Goal: Book appointment/travel/reservation

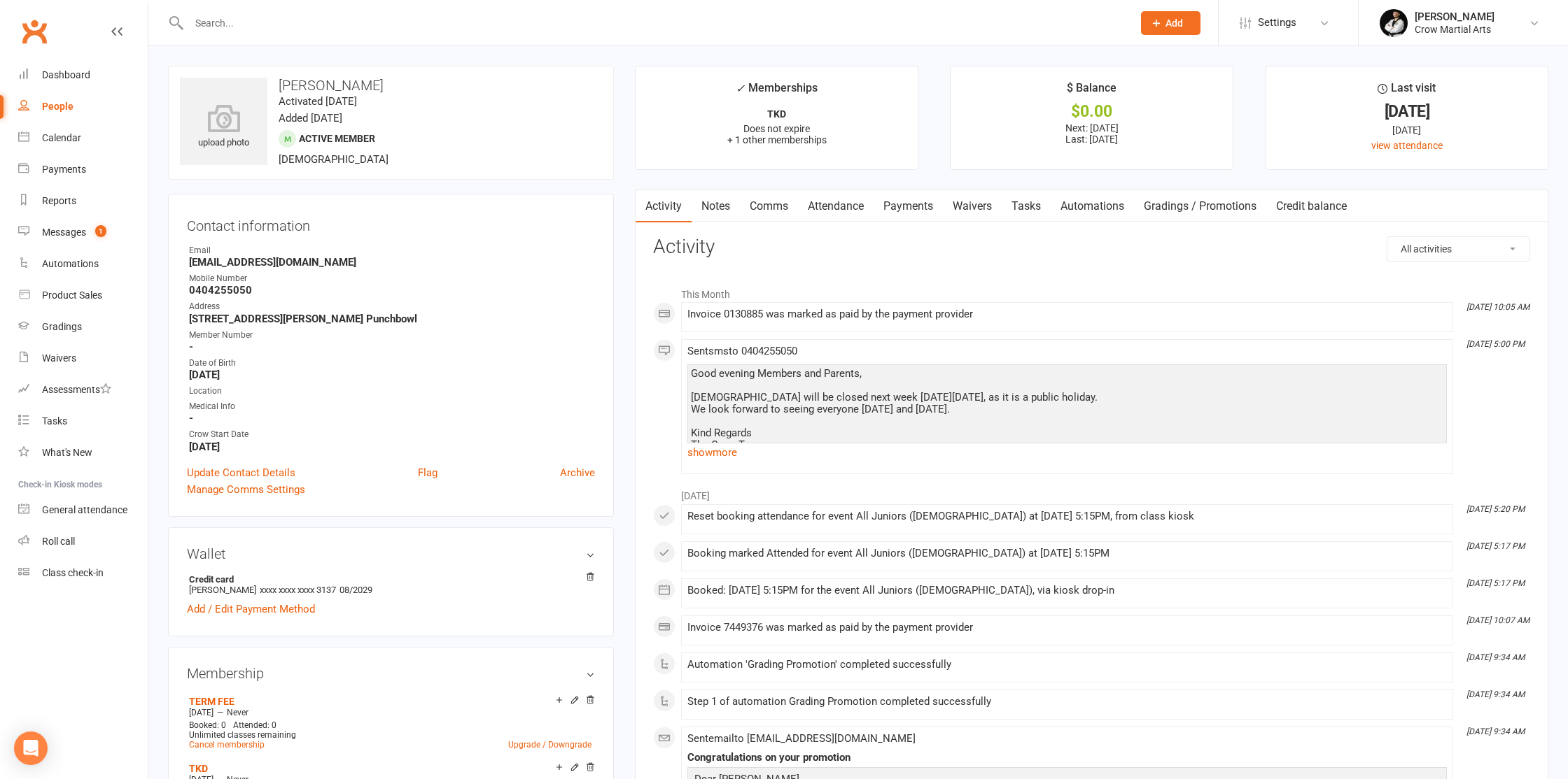
click at [60, 115] on link "People" at bounding box center [83, 106] width 129 height 31
select select "100"
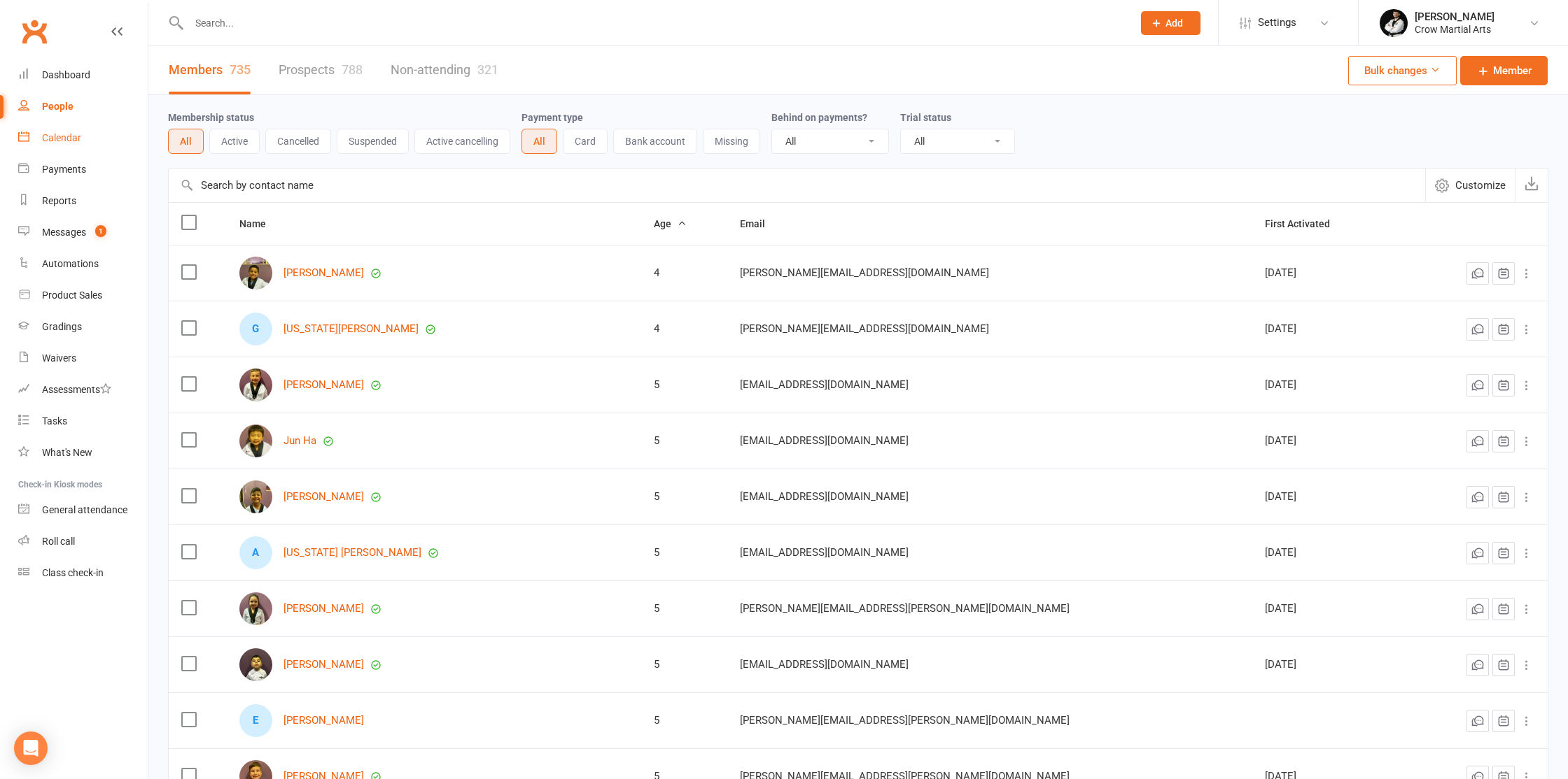
click at [62, 130] on link "Calendar" at bounding box center [83, 138] width 129 height 31
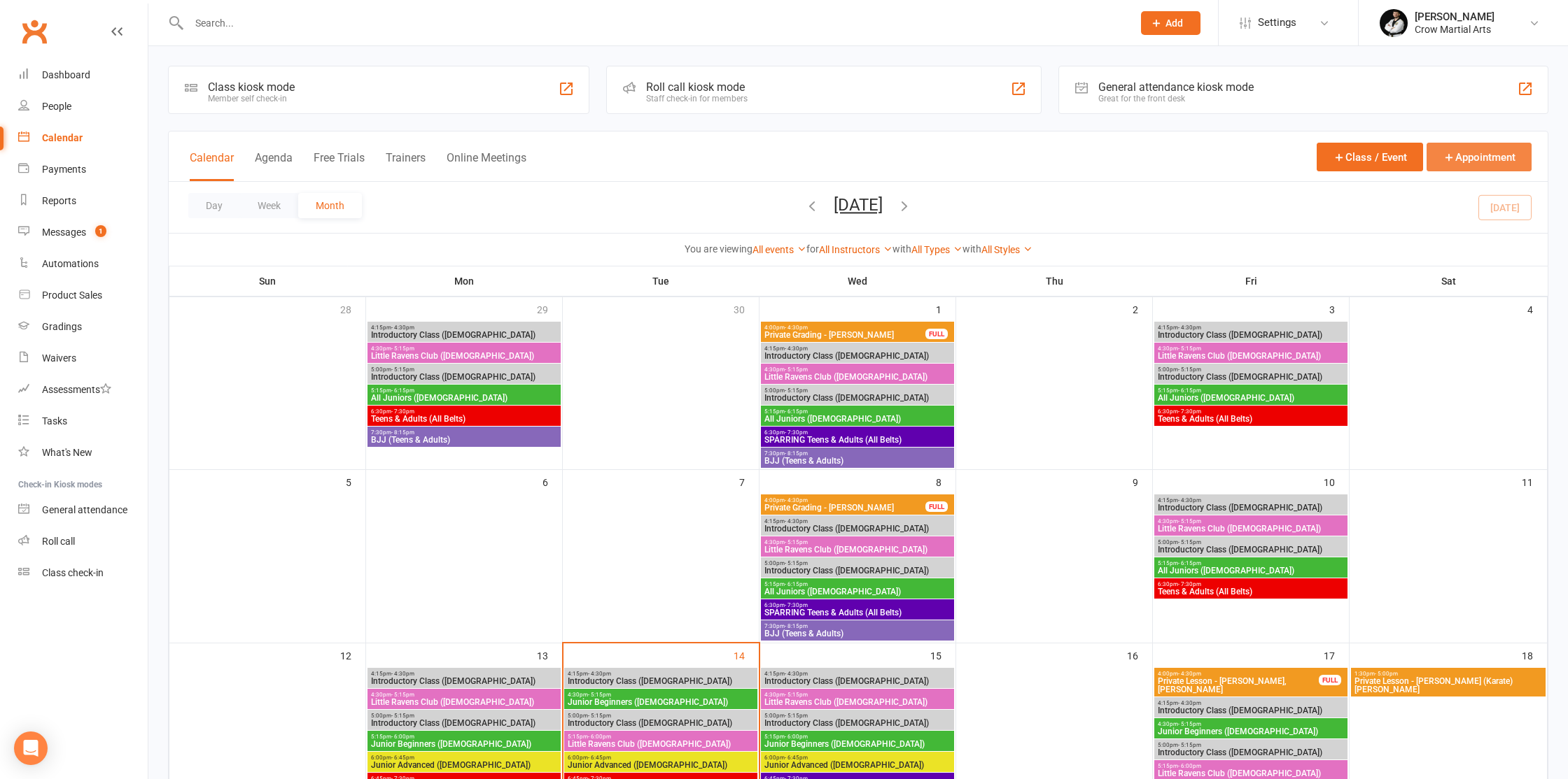
click at [1479, 151] on button "Appointment" at bounding box center [1478, 157] width 105 height 29
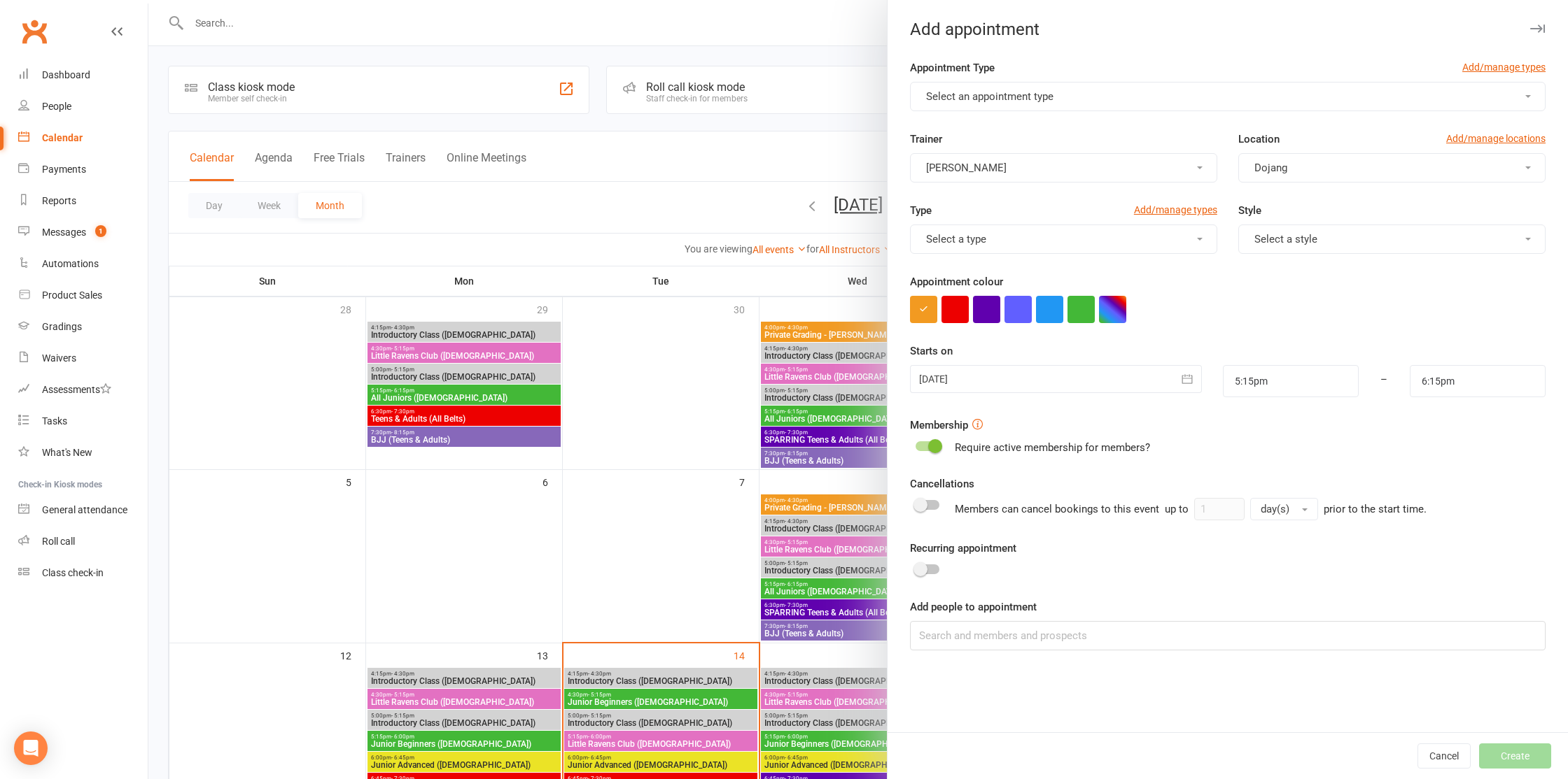
click at [1052, 100] on span "Select an appointment type" at bounding box center [989, 96] width 128 height 13
click at [1035, 95] on span "Select an appointment type" at bounding box center [989, 96] width 128 height 13
click at [875, 65] on div at bounding box center [858, 390] width 1419 height 779
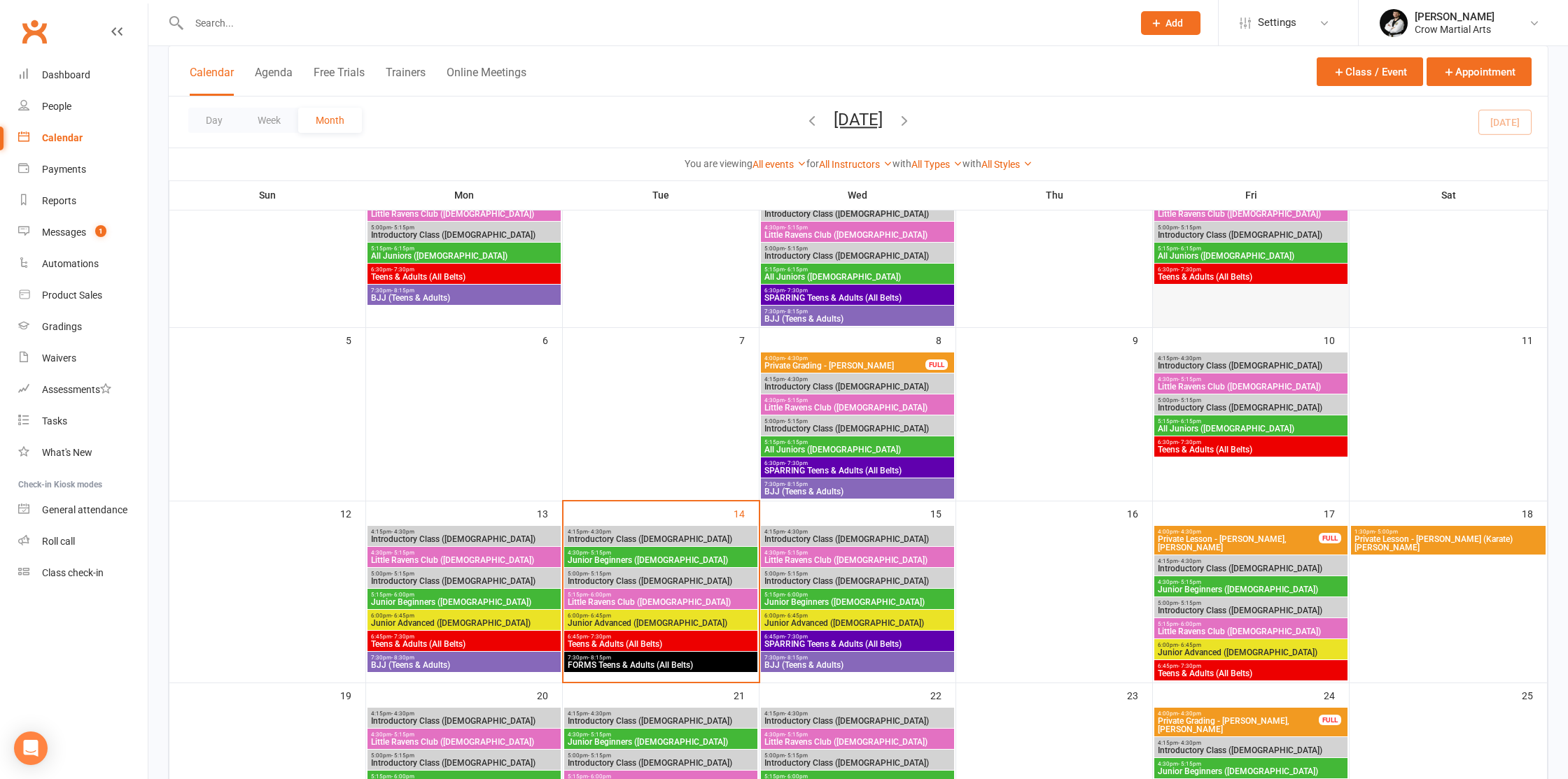
scroll to position [145, 0]
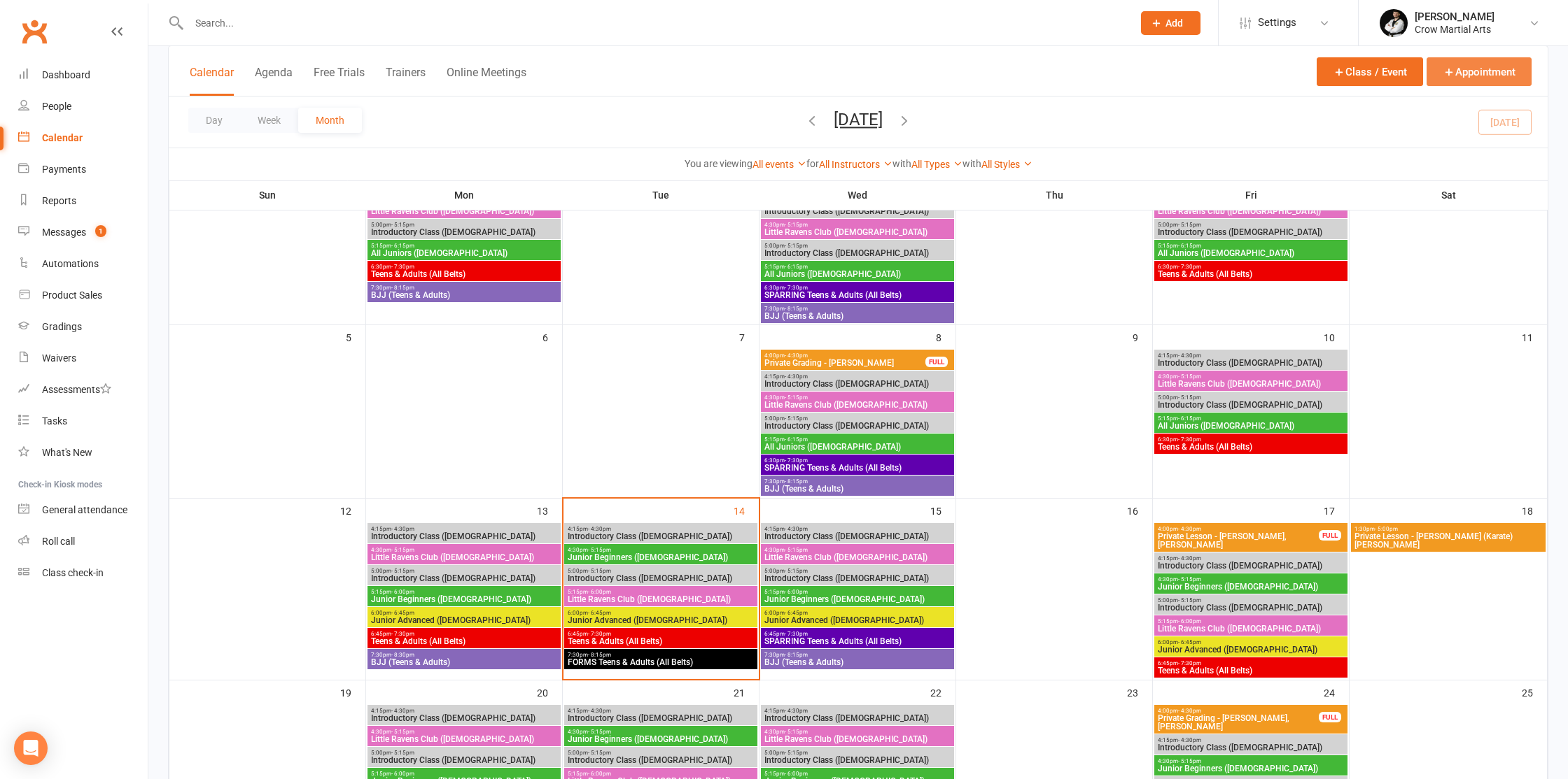
click at [1455, 65] on button "Appointment" at bounding box center [1478, 71] width 105 height 29
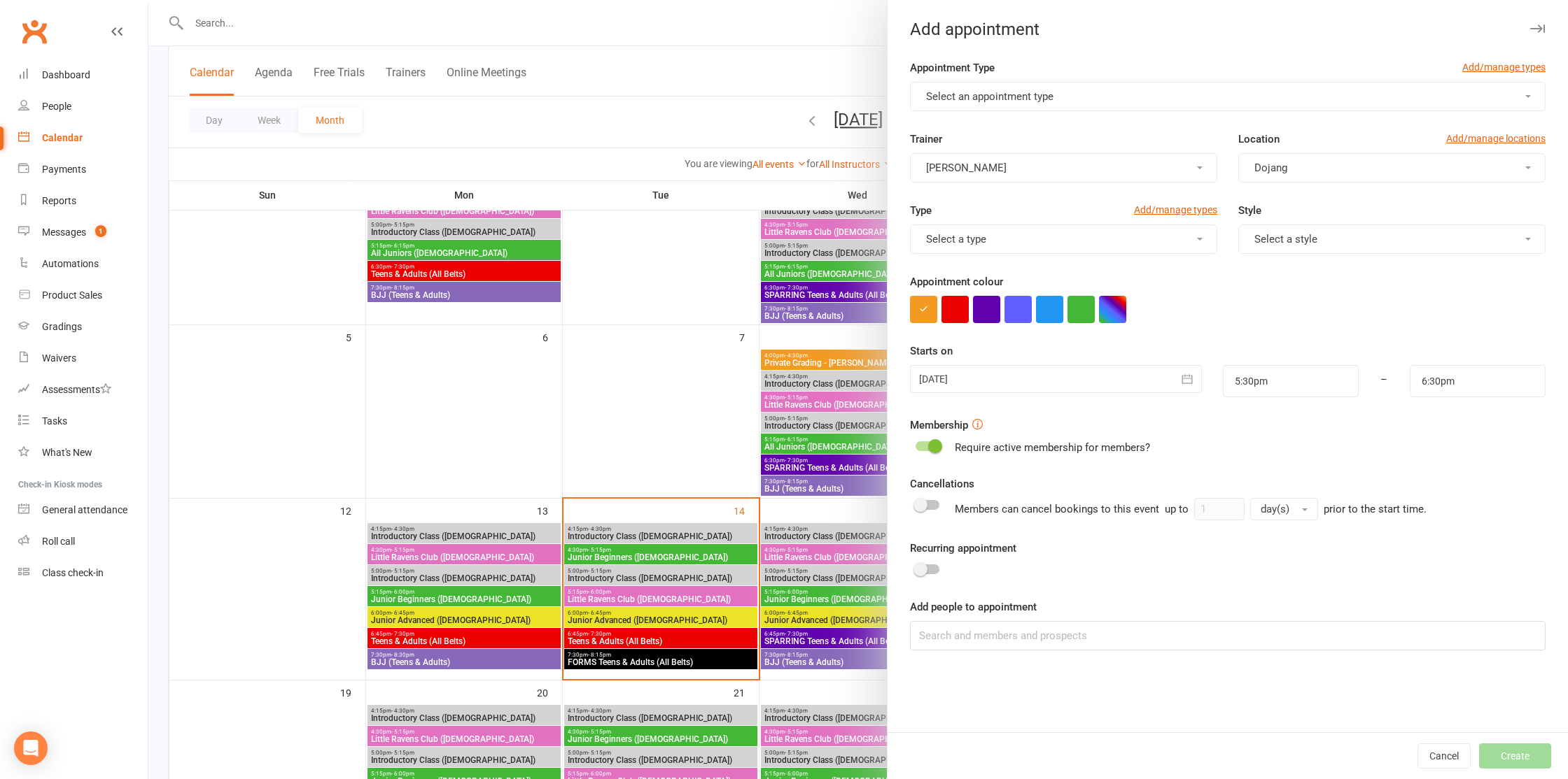
click at [1091, 375] on div at bounding box center [1055, 378] width 292 height 28
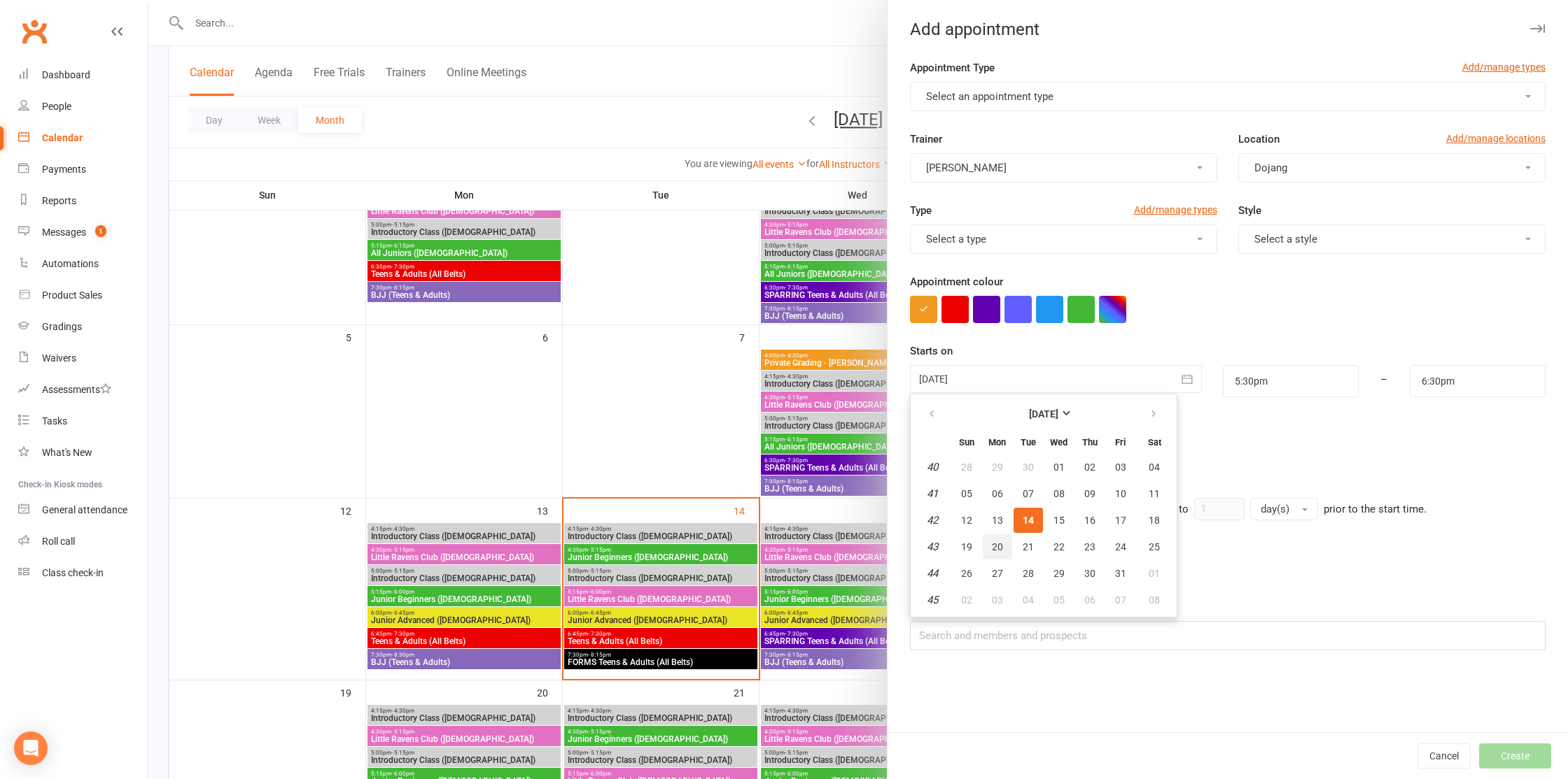
click at [992, 543] on span "20" at bounding box center [997, 547] width 11 height 11
type input "[DATE]"
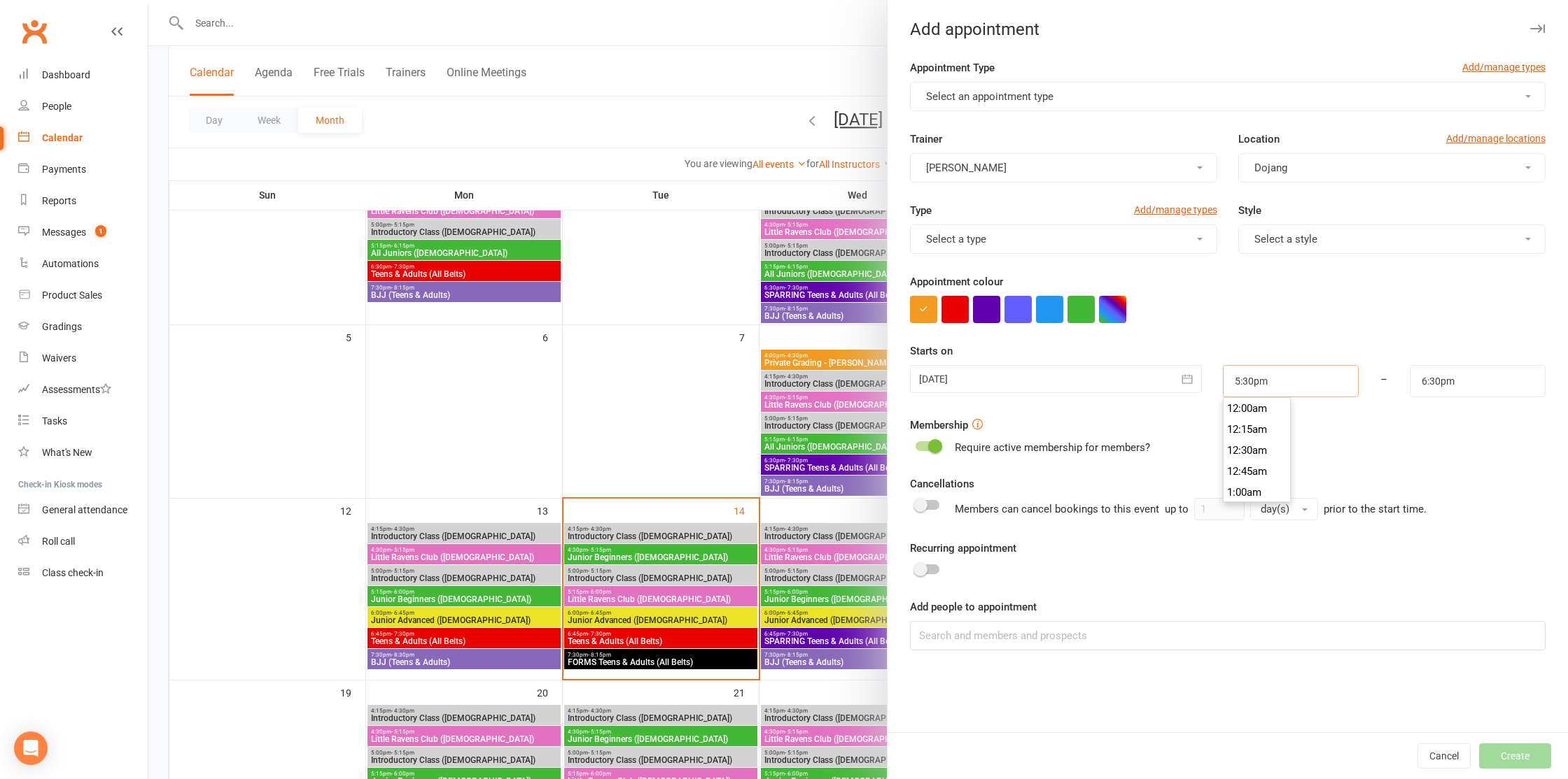
click at [1314, 380] on input "5:30pm" at bounding box center [1291, 381] width 136 height 32
click at [1251, 388] on input "5:30pm" at bounding box center [1291, 381] width 136 height 32
type input "5:00pm"
type input "6:00pm"
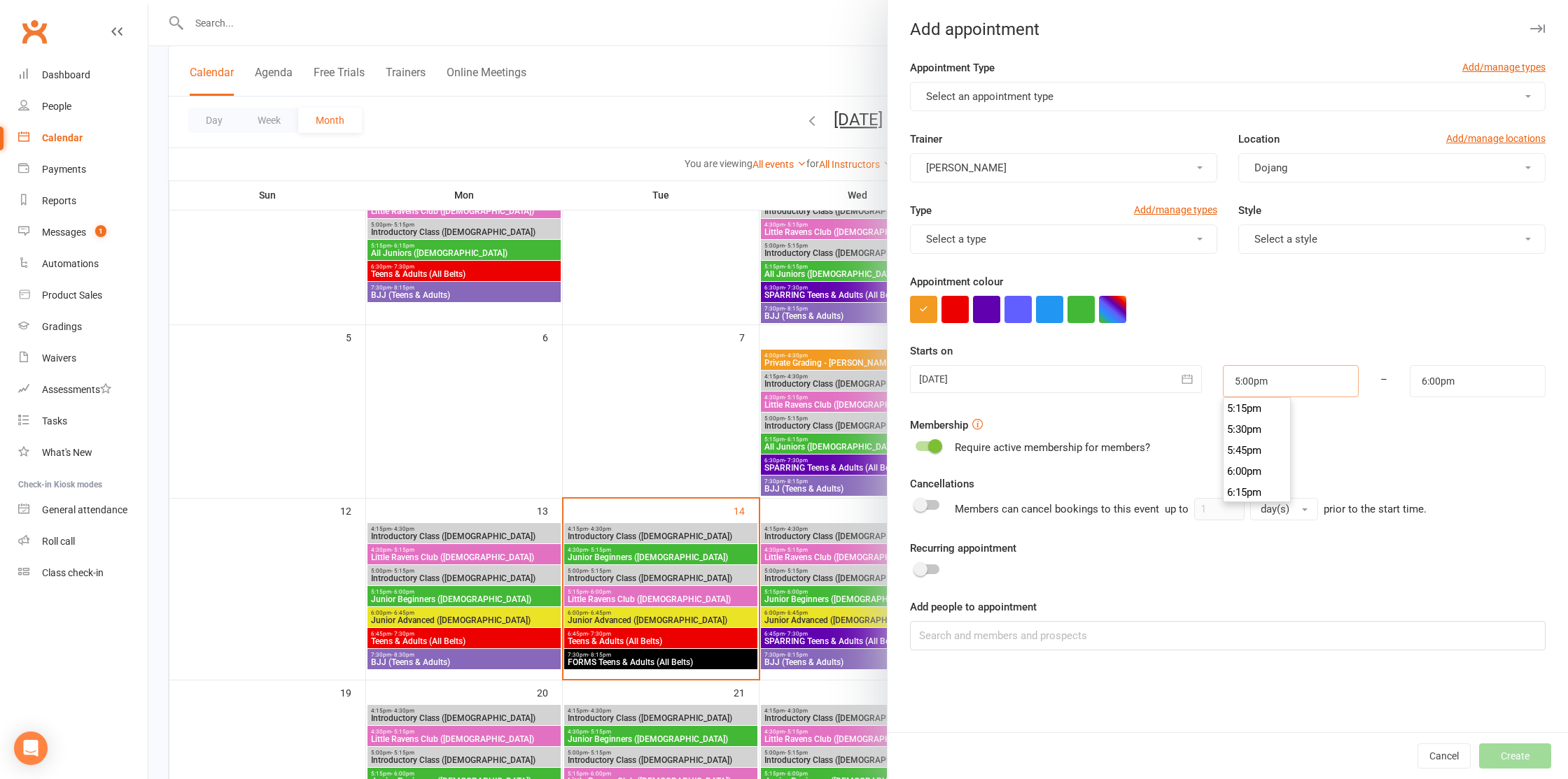
scroll to position [1406, 0]
type input "5:00pm"
click at [1474, 382] on input "6:00pm" at bounding box center [1478, 381] width 136 height 32
click at [937, 447] on span at bounding box center [935, 446] width 14 height 14
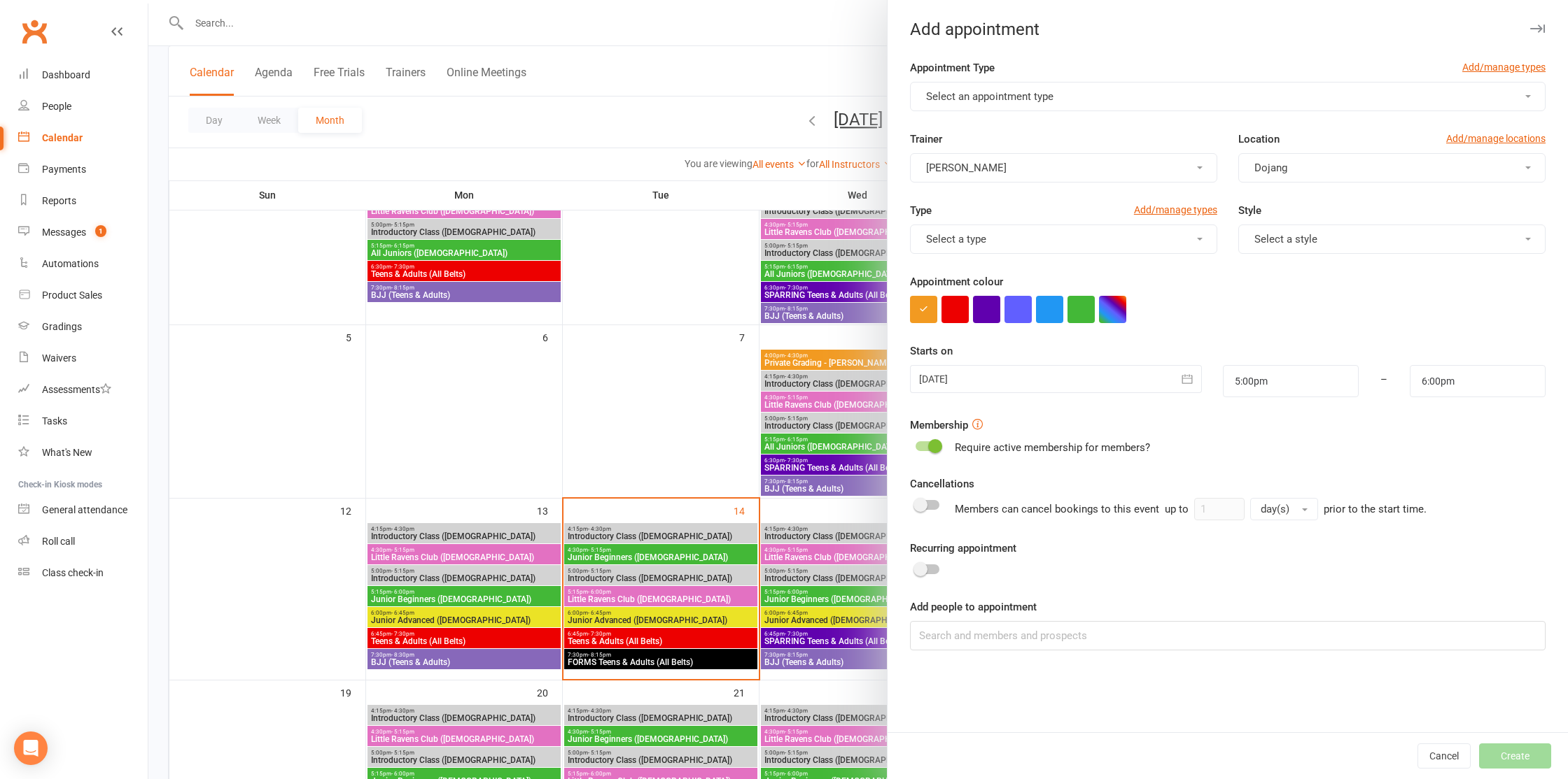
click at [915, 444] on input "checkbox" at bounding box center [915, 444] width 0 height 0
click at [1038, 90] on span "Select an appointment type" at bounding box center [989, 96] width 128 height 13
click at [668, 65] on div at bounding box center [858, 390] width 1419 height 779
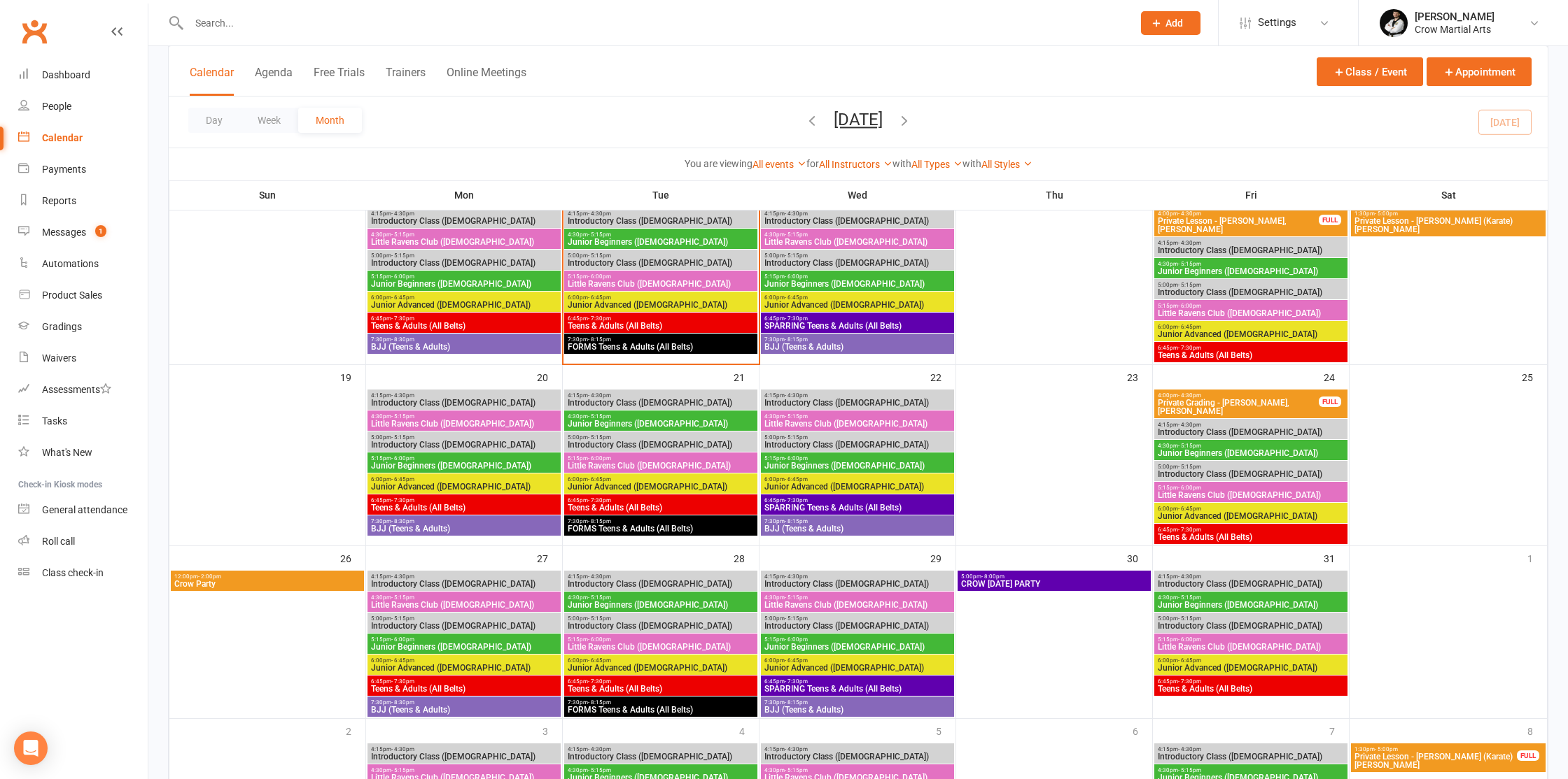
scroll to position [503, 0]
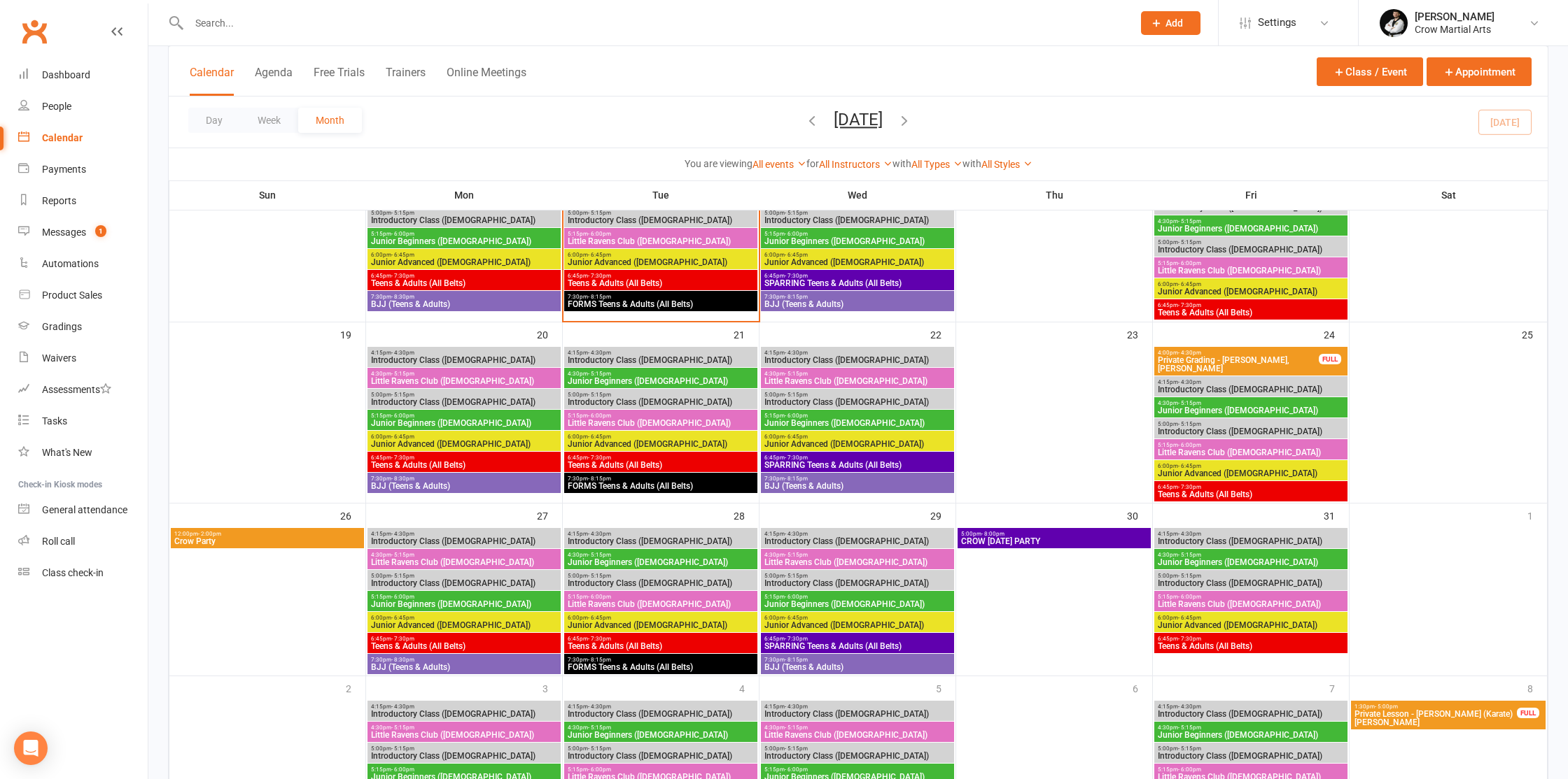
click at [531, 360] on span "Introductory Class ([DEMOGRAPHIC_DATA])" at bounding box center [464, 361] width 187 height 9
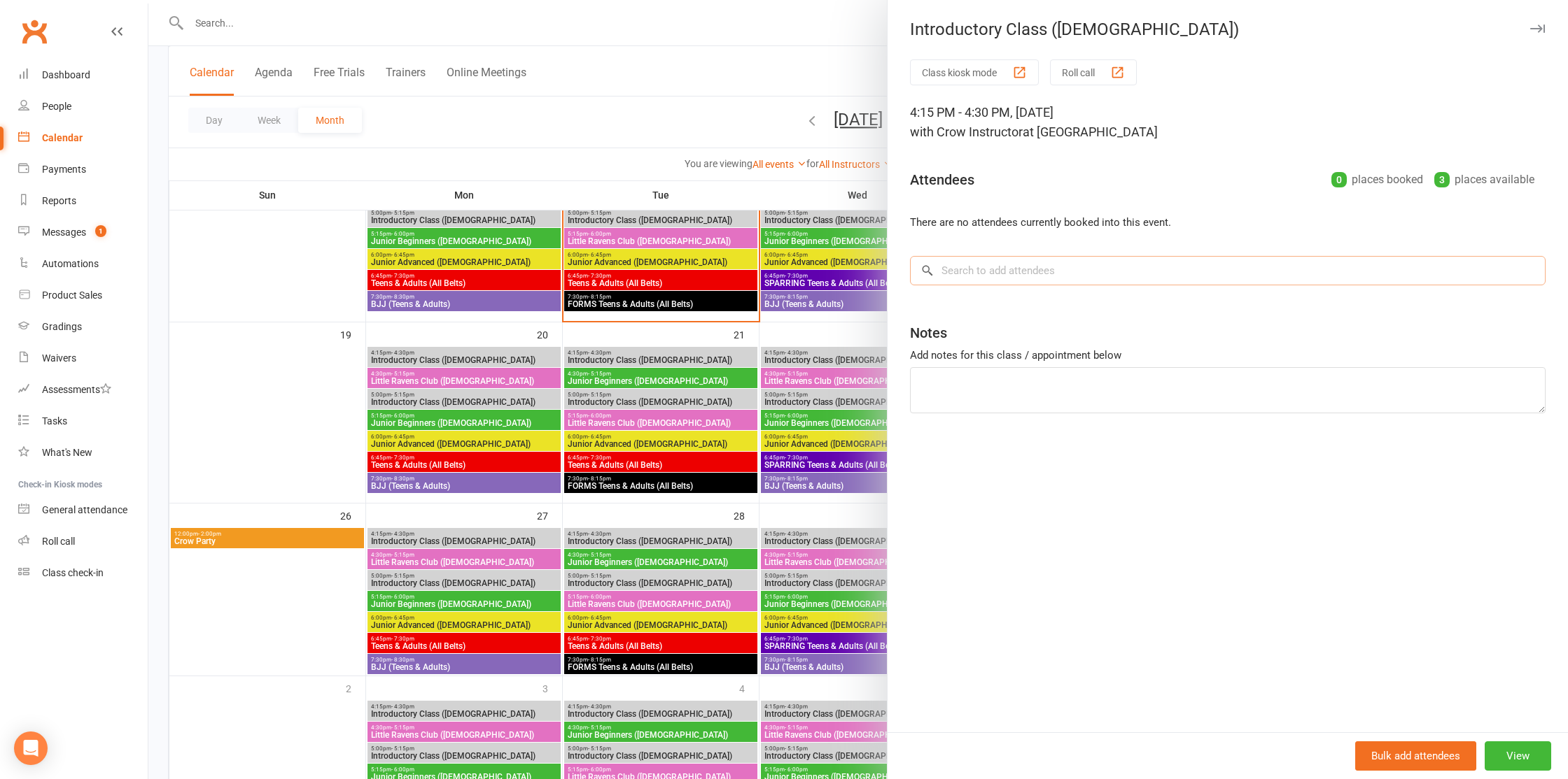
click at [1042, 270] on input "search" at bounding box center [1227, 270] width 636 height 30
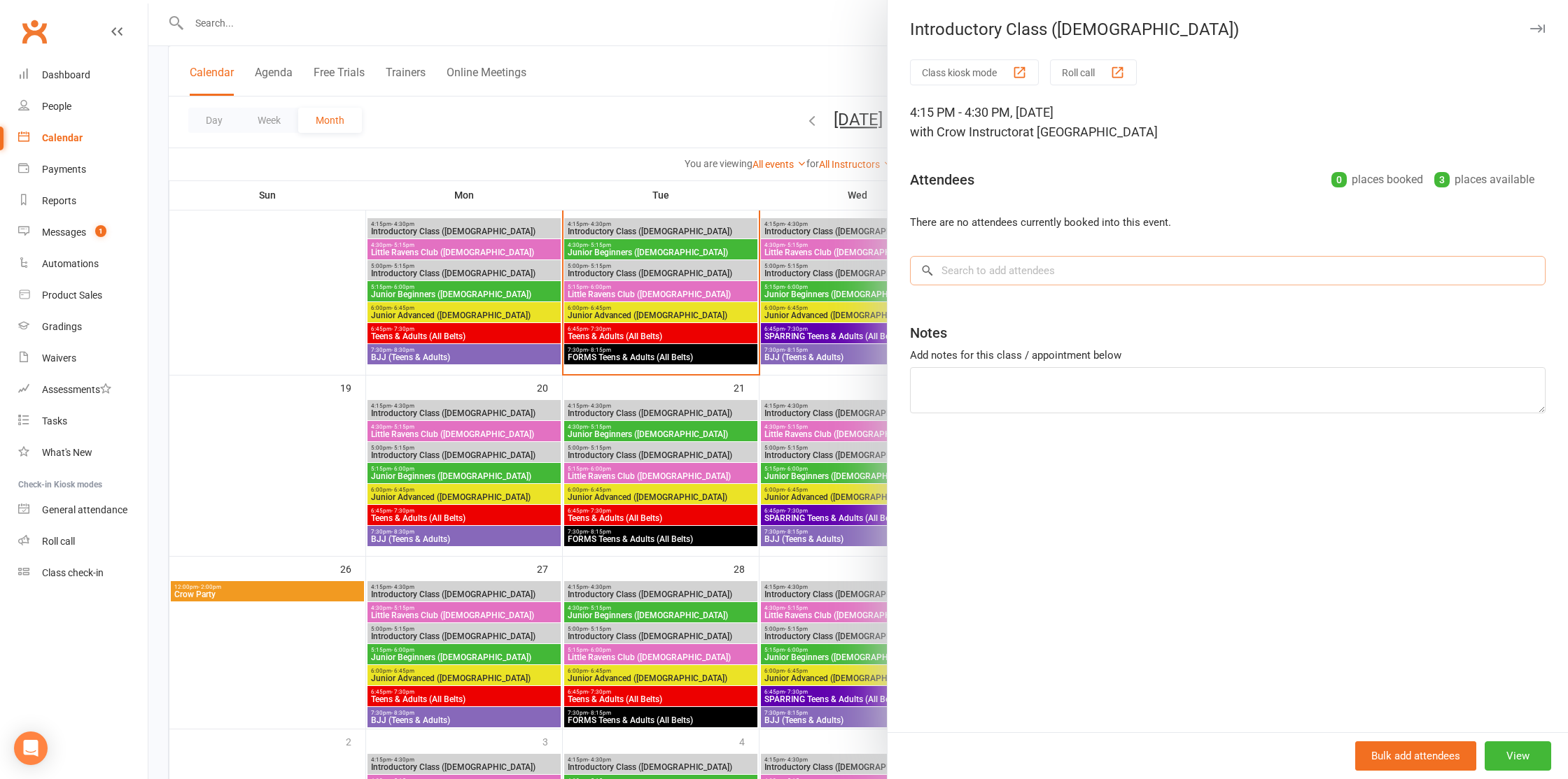
scroll to position [442, 0]
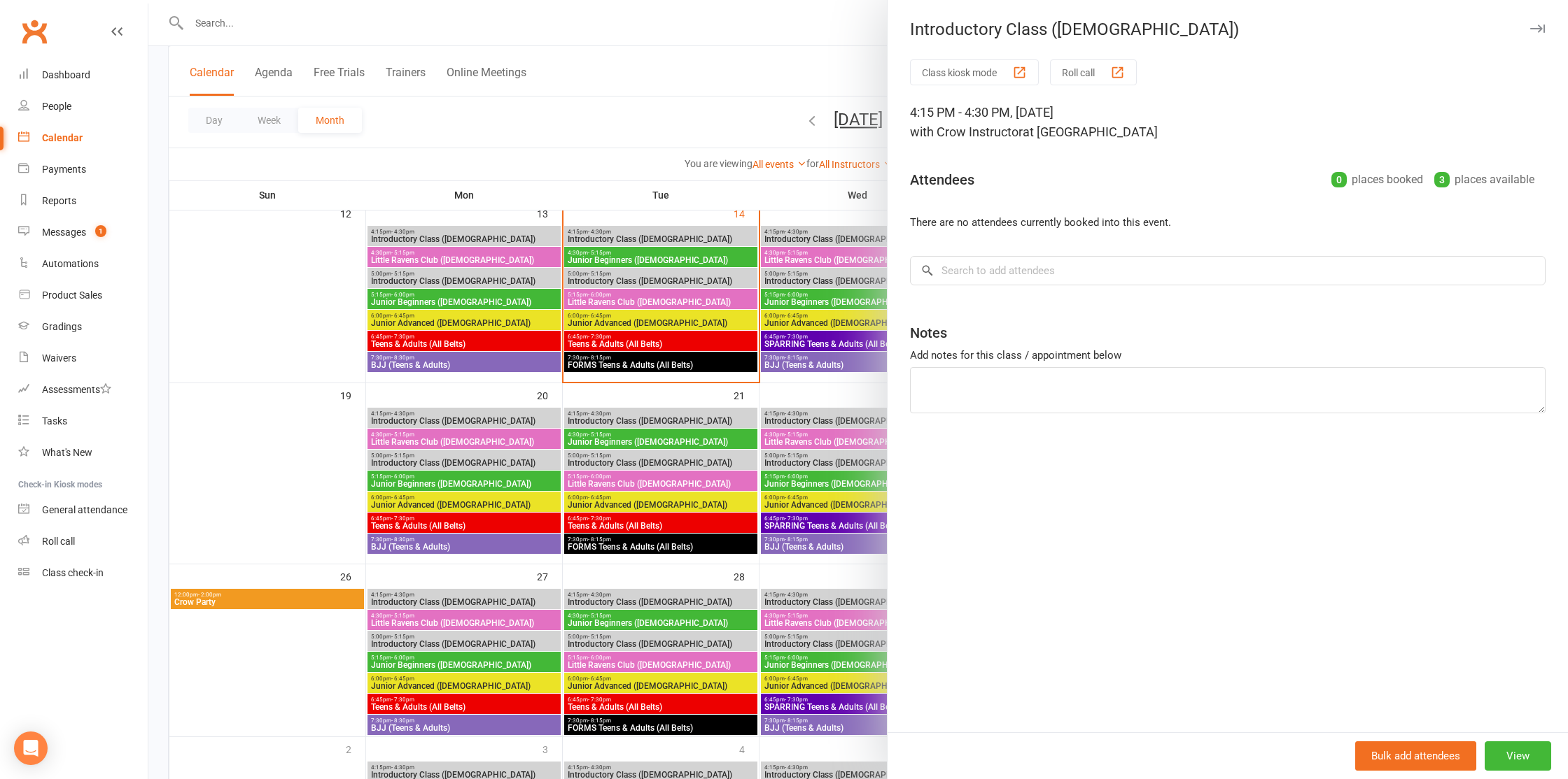
click at [469, 460] on div at bounding box center [858, 390] width 1419 height 779
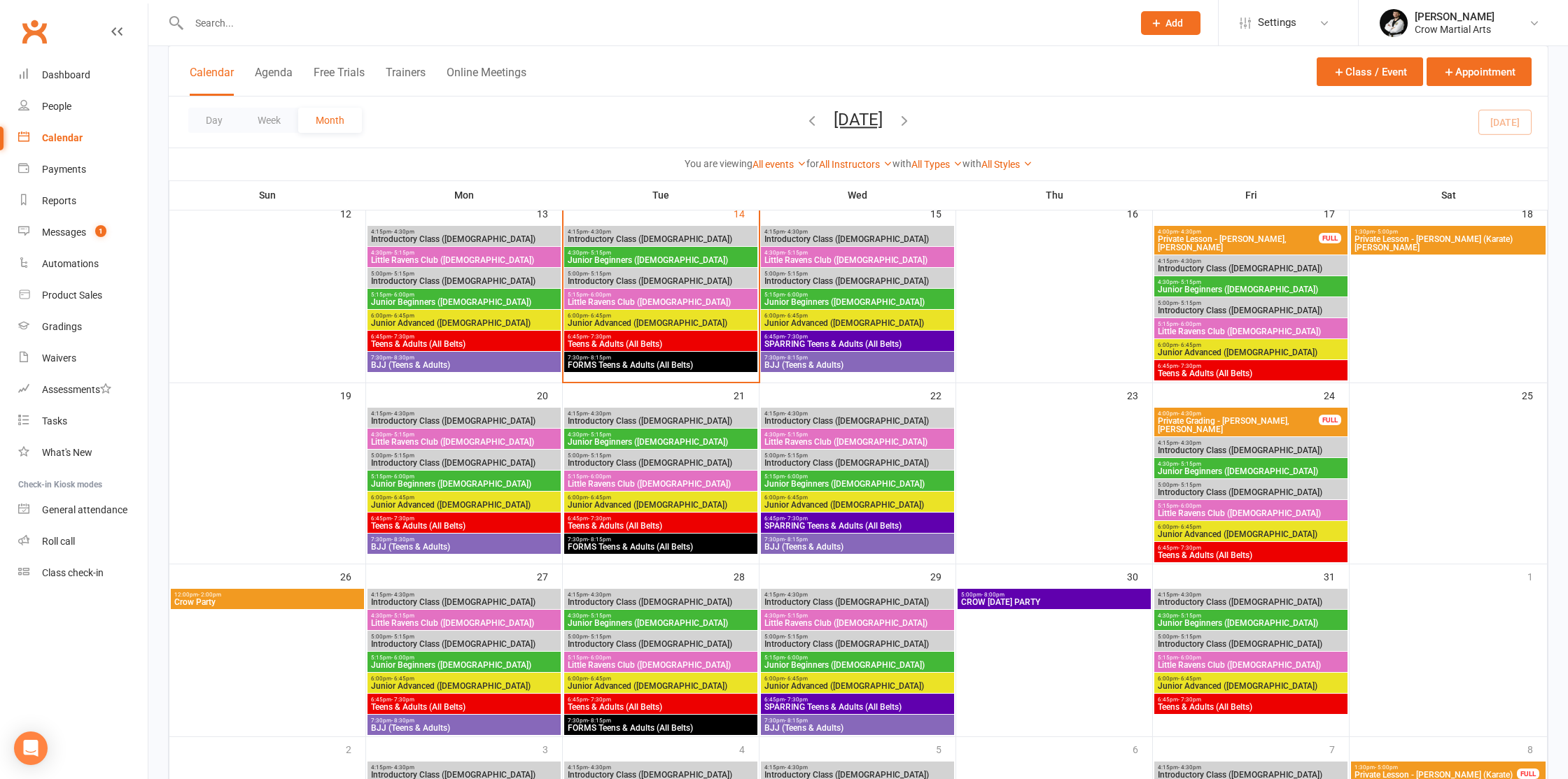
click at [510, 459] on span "Introductory Class ([DEMOGRAPHIC_DATA])" at bounding box center [464, 463] width 187 height 9
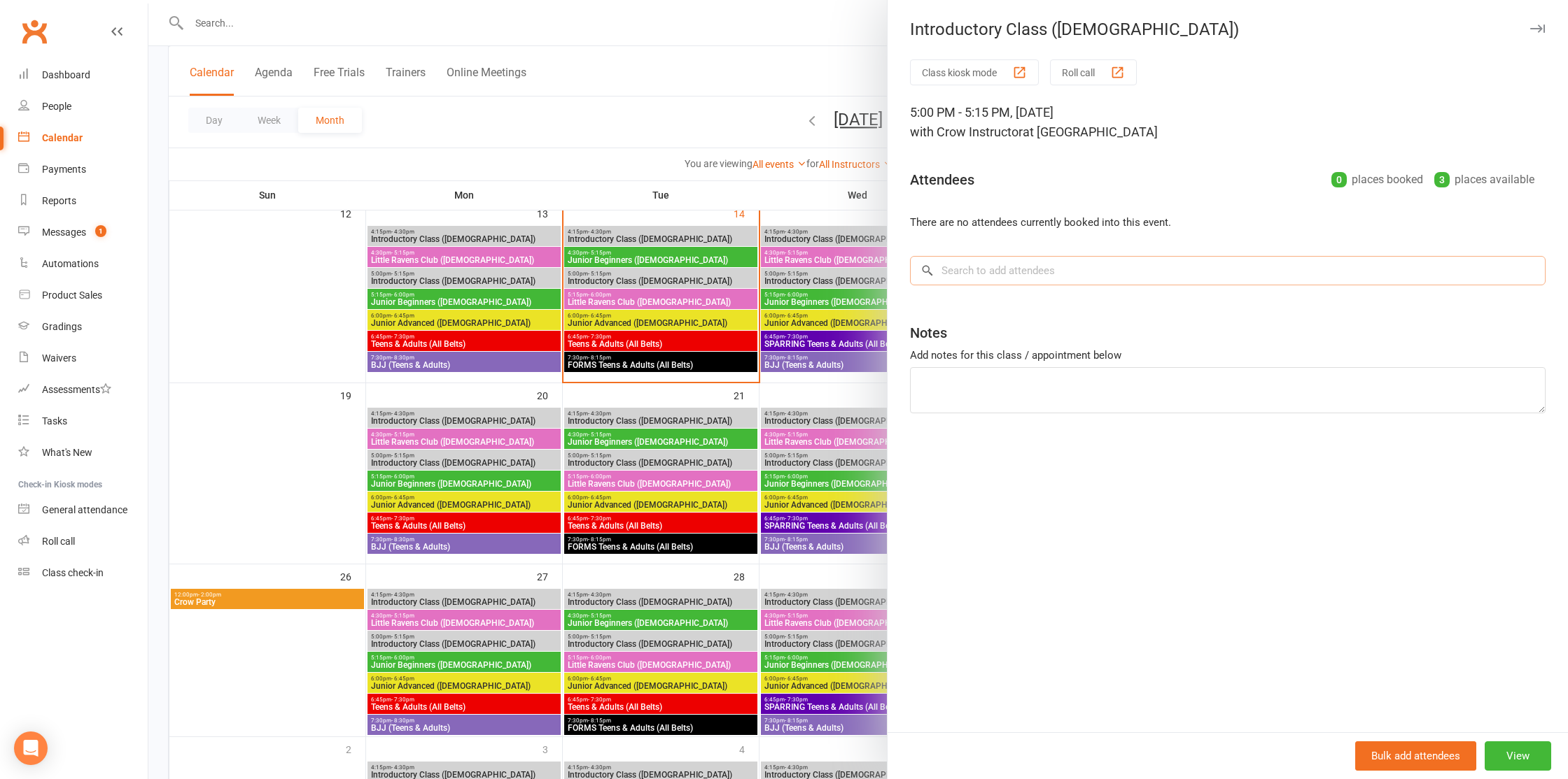
click at [1122, 271] on input "search" at bounding box center [1227, 270] width 636 height 30
click at [1156, 383] on textarea at bounding box center [1227, 390] width 636 height 46
click at [1106, 384] on textarea "[PERSON_NAME], [PERSON_NAME]'s brother, intro and join juniours." at bounding box center [1227, 390] width 636 height 46
click at [1042, 383] on textarea "[PERSON_NAME], [PERSON_NAME]'s brother, intro and join juniors." at bounding box center [1227, 390] width 636 height 46
click at [1036, 384] on textarea "[PERSON_NAME], [PERSON_NAME]'s brother, intro and join juniors." at bounding box center [1227, 390] width 636 height 46
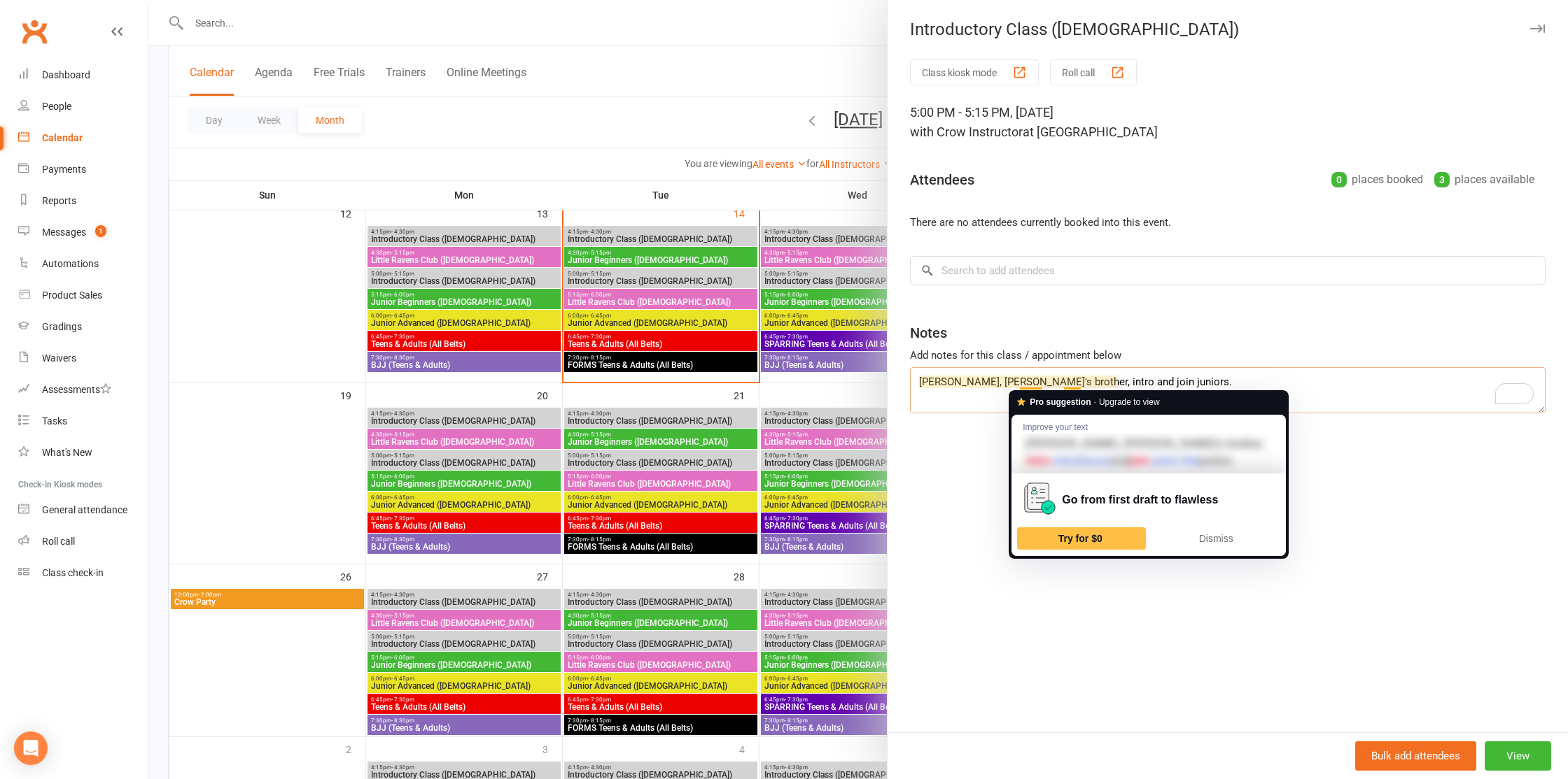
type textarea "[PERSON_NAME], [PERSON_NAME]'s brother, intro and join juniors."
drag, startPoint x: 917, startPoint y: 474, endPoint x: 1018, endPoint y: 431, distance: 109.8
click at [919, 474] on div "Class kiosk mode Roll call 5:00 PM - 5:15 PM, [DATE] with Crow Instructor at Do…" at bounding box center [1228, 395] width 681 height 673
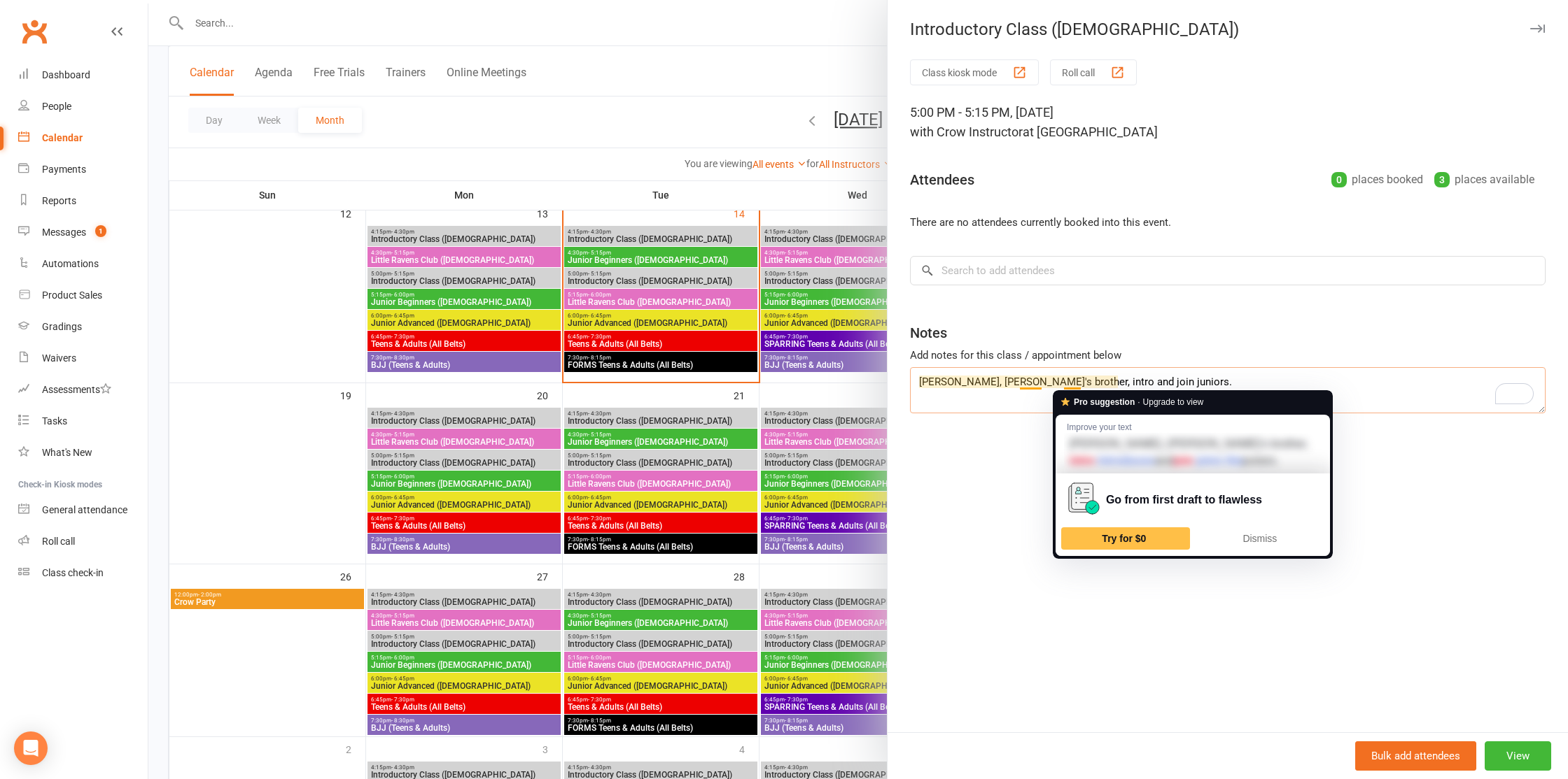
click at [1075, 382] on textarea "[PERSON_NAME], [PERSON_NAME]'s brother, intro and join juniors." at bounding box center [1227, 390] width 636 height 46
click at [1035, 395] on textarea "[PERSON_NAME], [PERSON_NAME]'s brother, intro and join juniors." at bounding box center [1227, 390] width 636 height 46
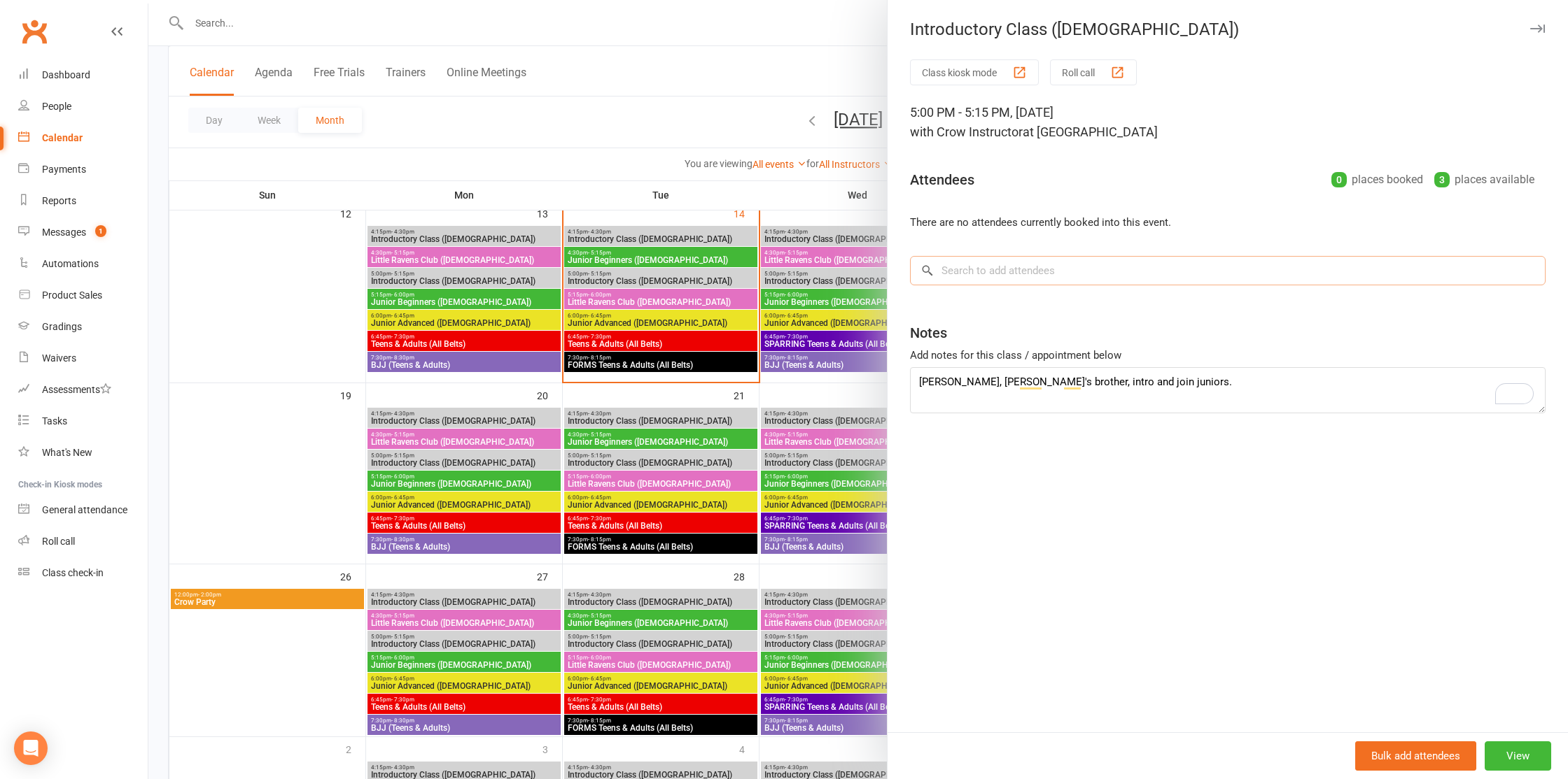
click at [1152, 256] on input "search" at bounding box center [1227, 270] width 636 height 30
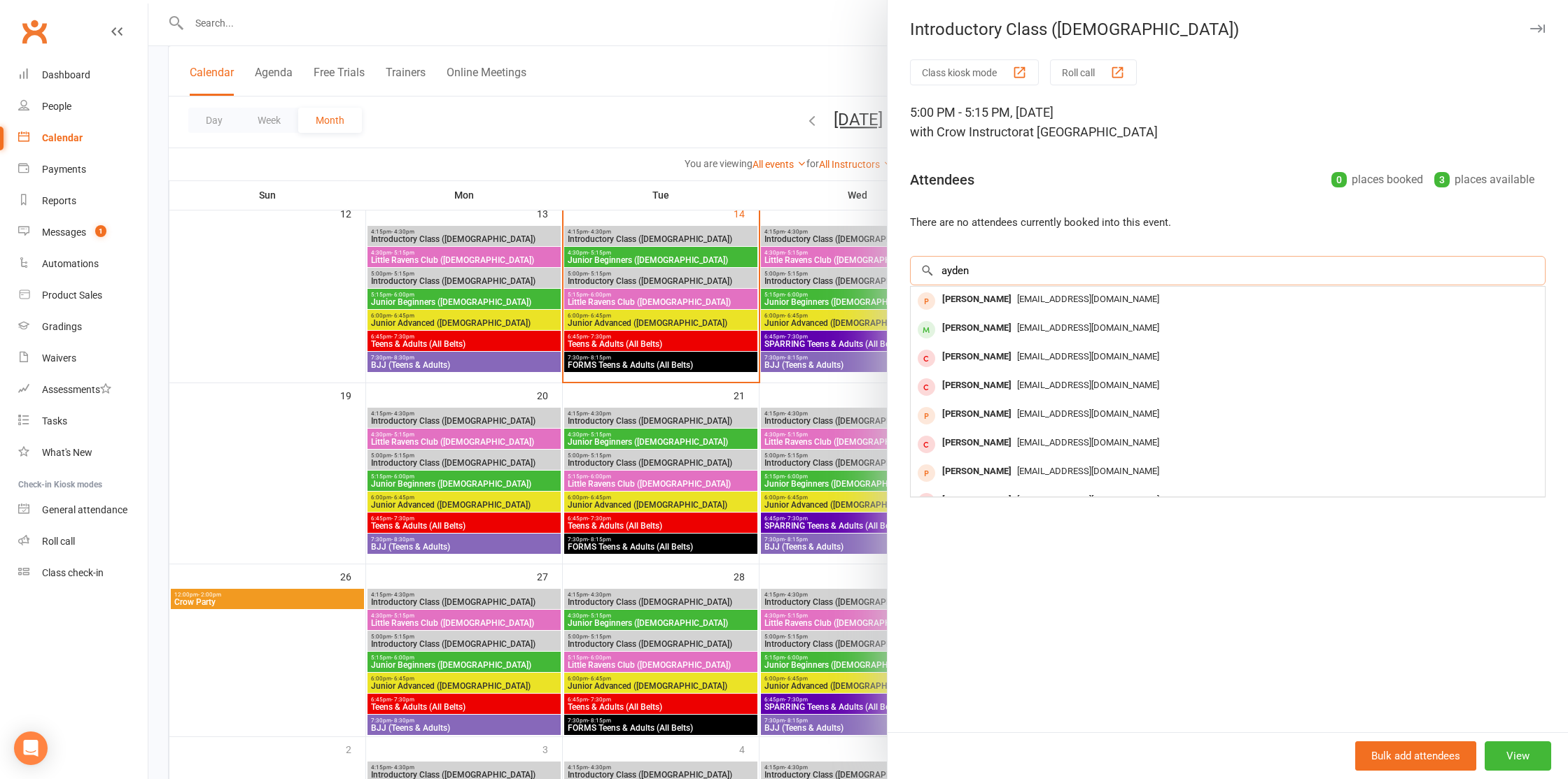
type input "ayden"
click at [1199, 230] on li "There are no attendees currently booked into this event." at bounding box center [1227, 223] width 636 height 17
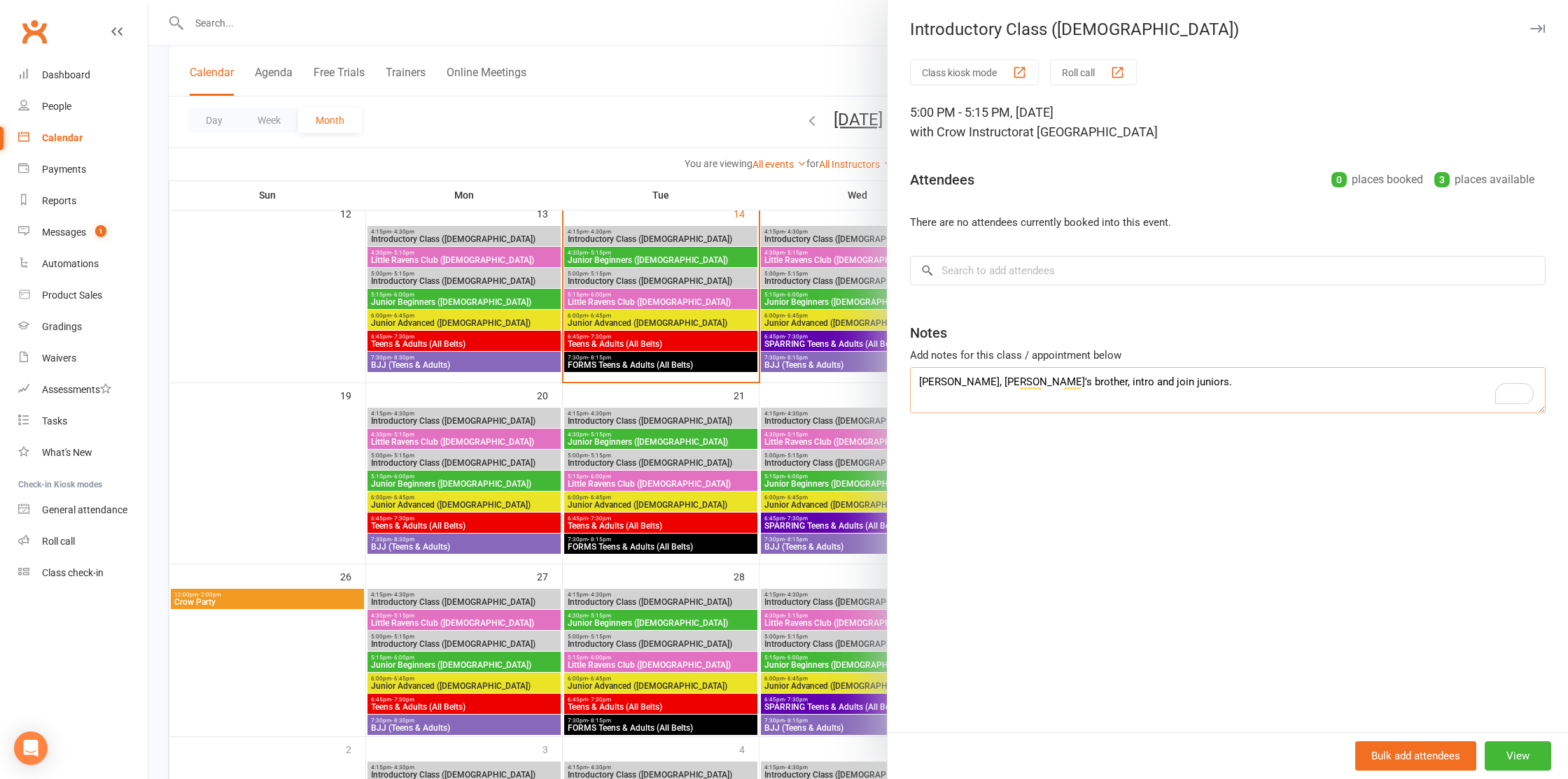
click at [1143, 379] on textarea "[PERSON_NAME], [PERSON_NAME]'s brother, intro and join juniors." at bounding box center [1227, 390] width 636 height 46
click at [1526, 754] on button "View" at bounding box center [1518, 756] width 66 height 30
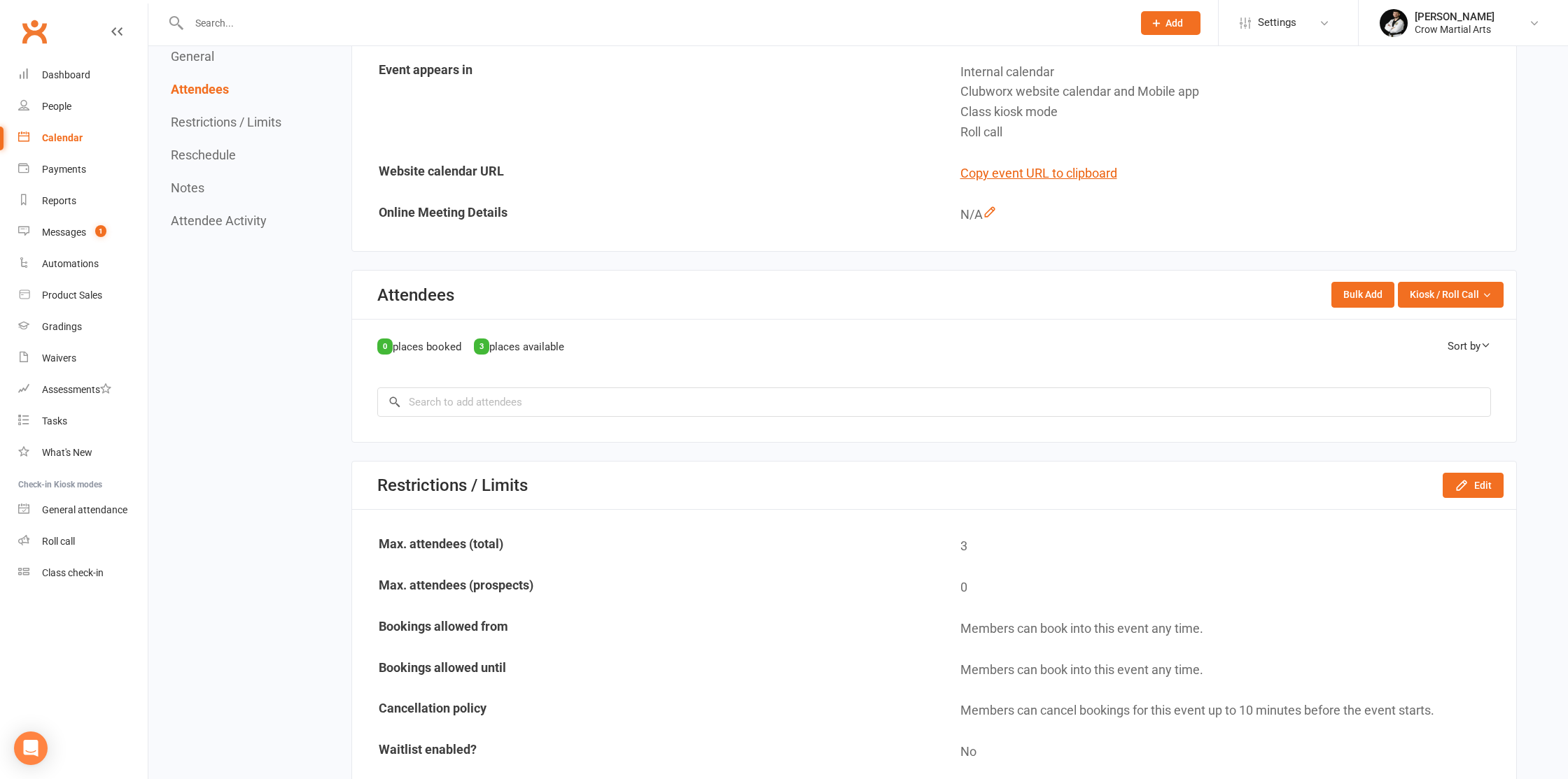
scroll to position [416, 0]
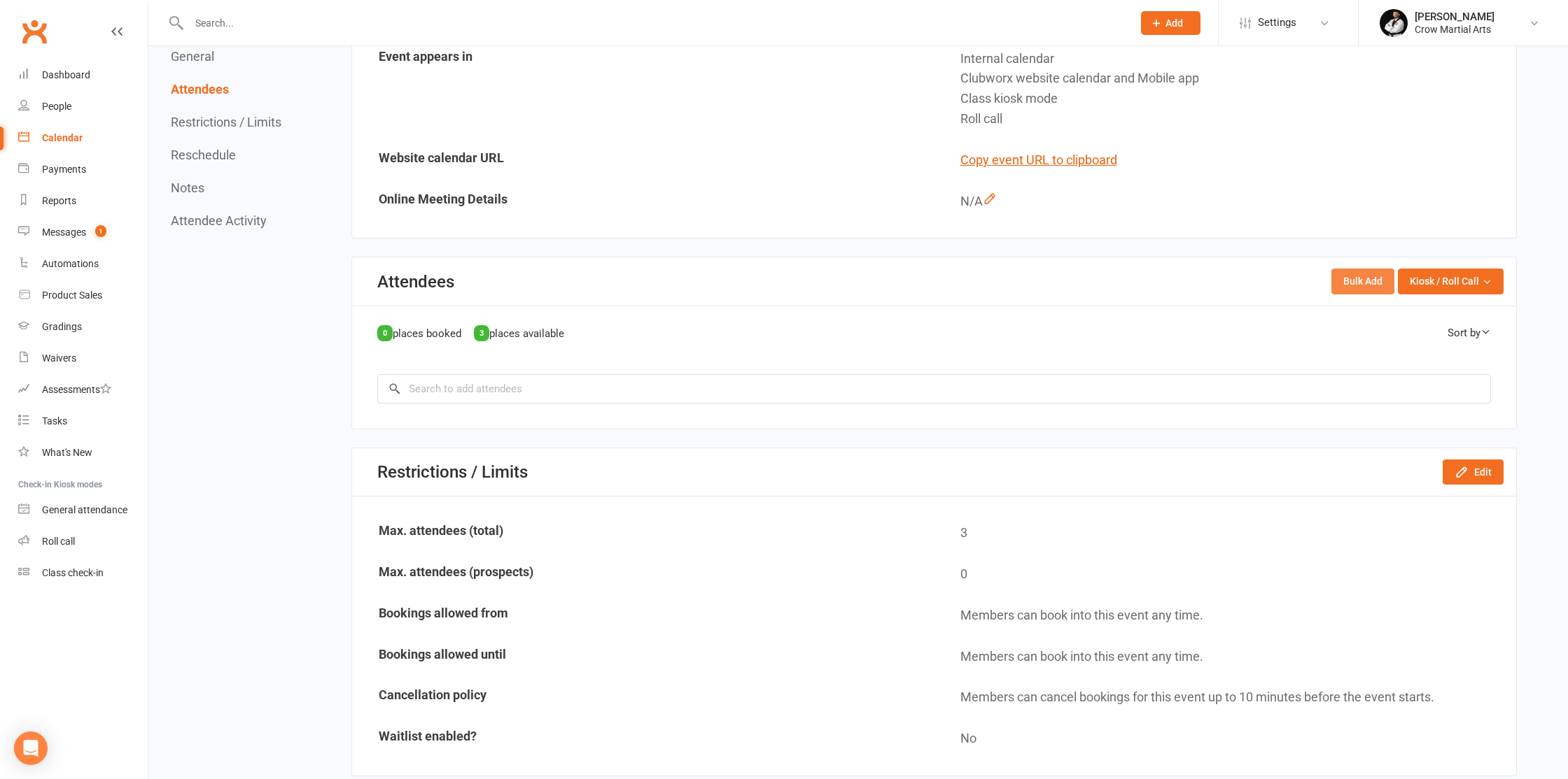
click at [1352, 290] on button "Bulk Add" at bounding box center [1363, 281] width 63 height 26
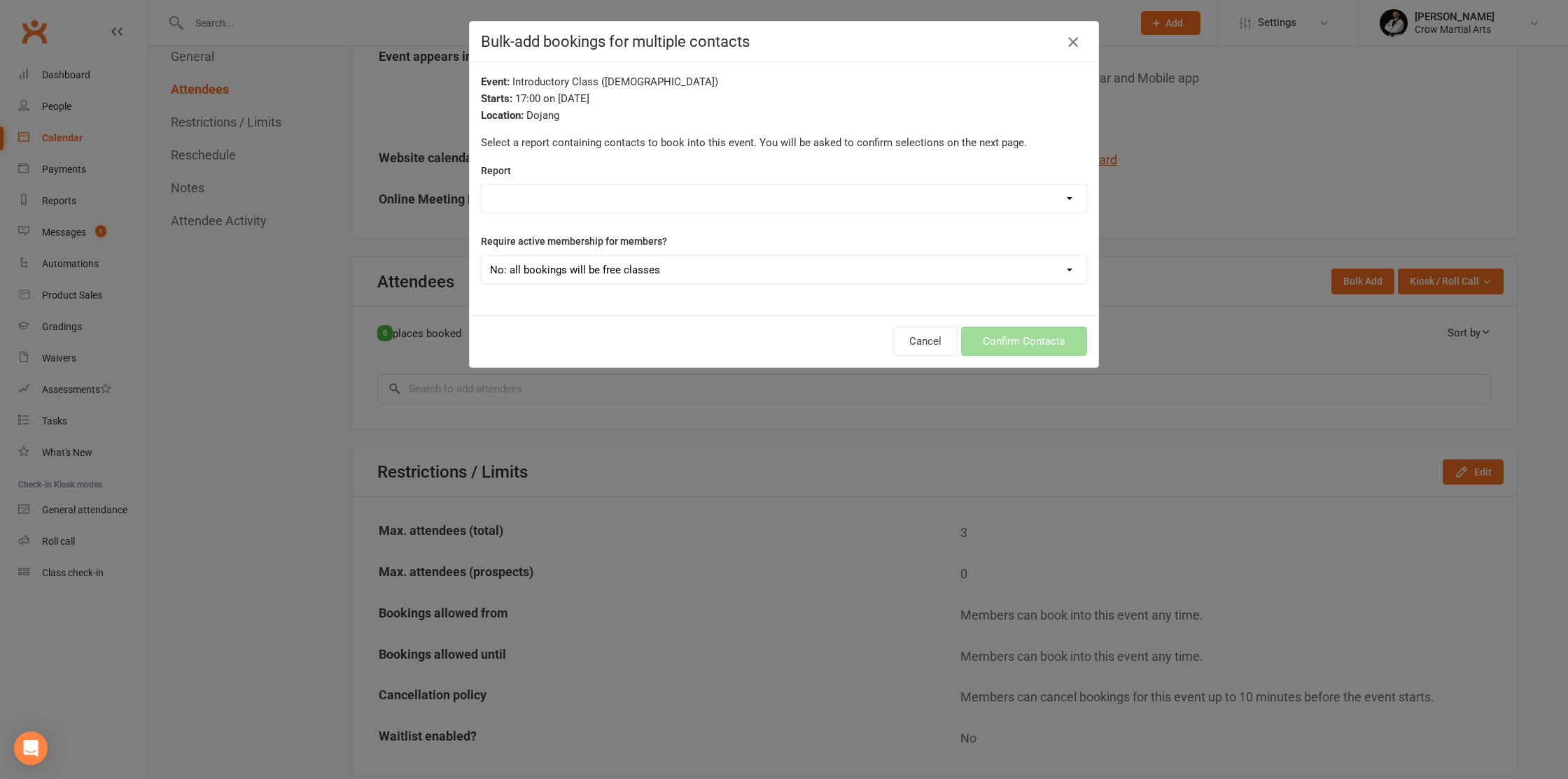
click at [1071, 37] on icon "button" at bounding box center [1073, 42] width 17 height 17
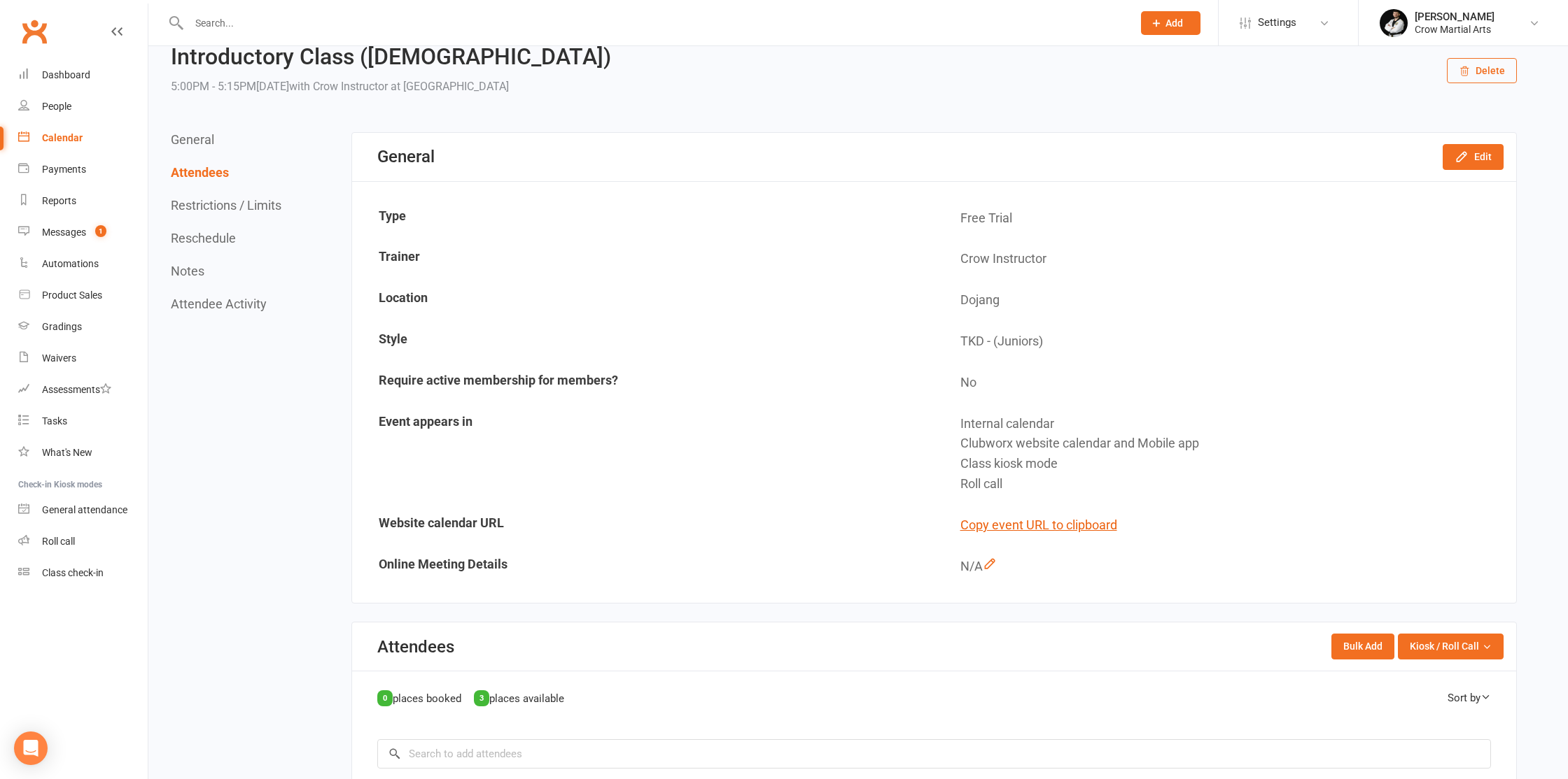
scroll to position [0, 0]
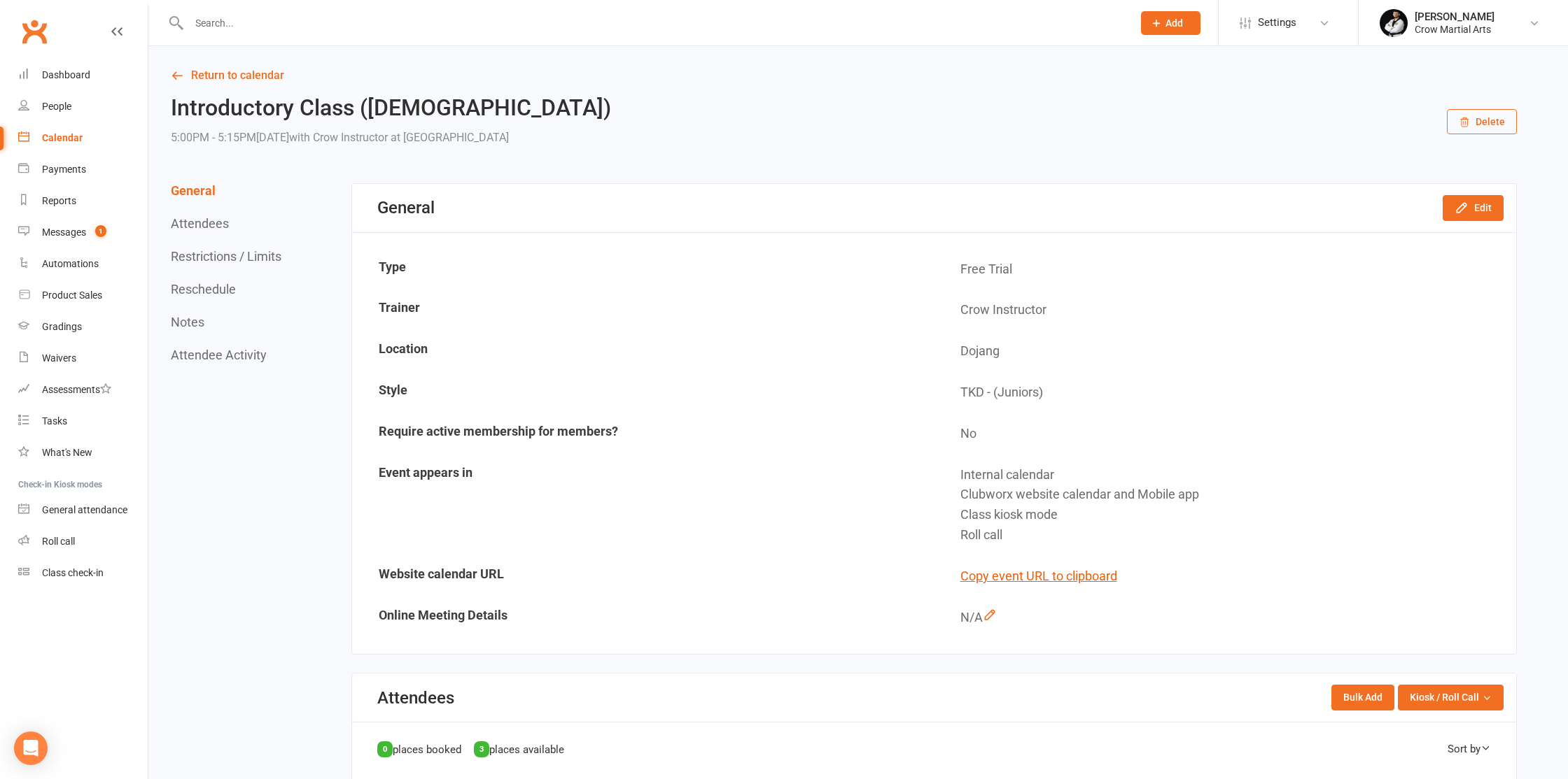
click at [117, 26] on icon at bounding box center [117, 31] width 11 height 11
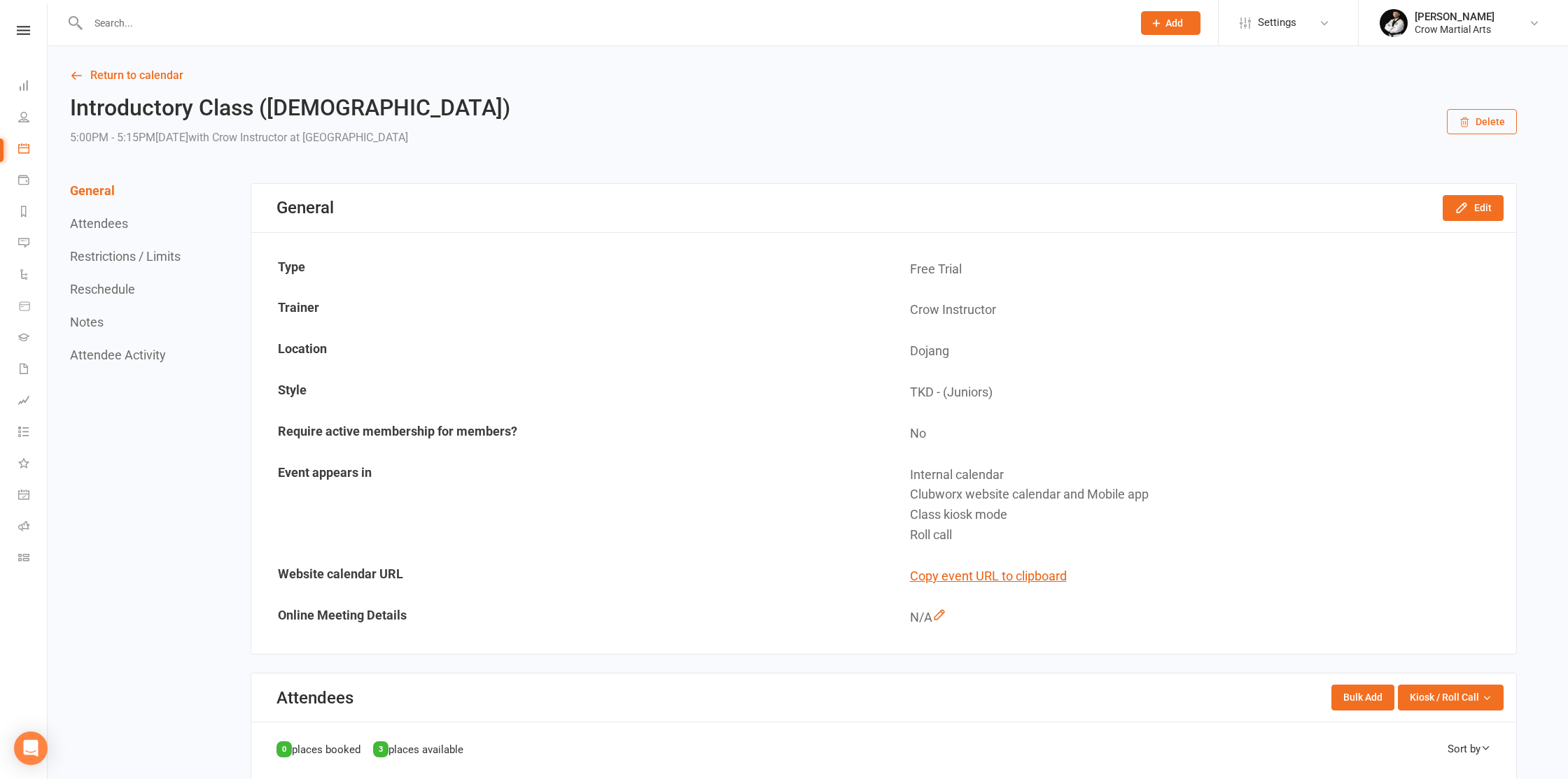
click at [121, 27] on input "text" at bounding box center [603, 23] width 1039 height 20
click at [120, 78] on link "Return to calendar" at bounding box center [793, 75] width 1446 height 20
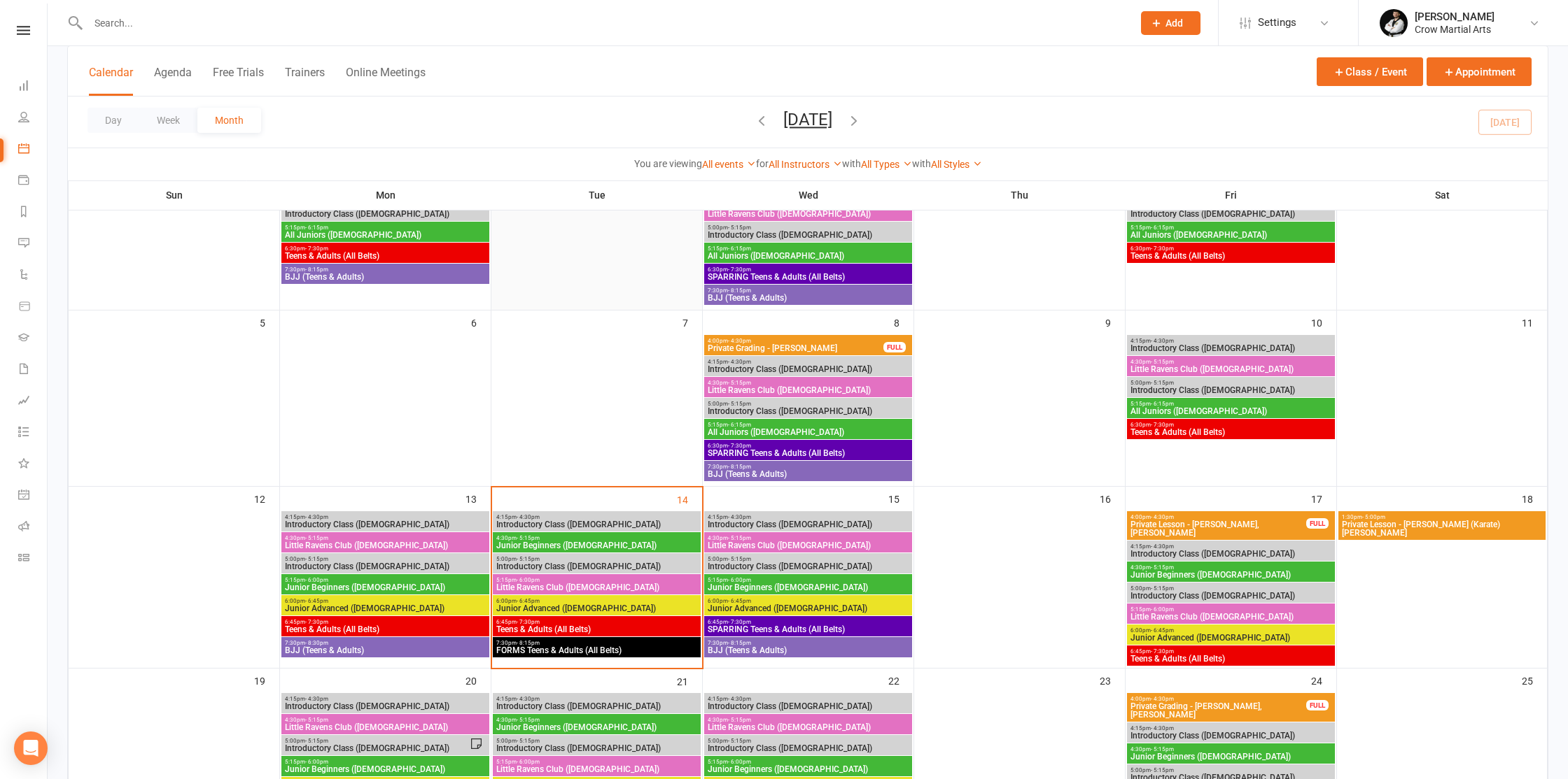
scroll to position [169, 0]
